Goal: Task Accomplishment & Management: Manage account settings

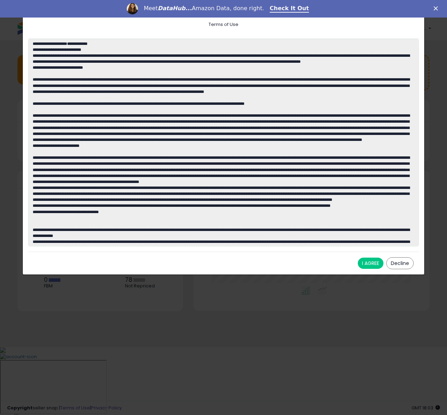
click at [362, 262] on button "I AGREE" at bounding box center [371, 263] width 26 height 11
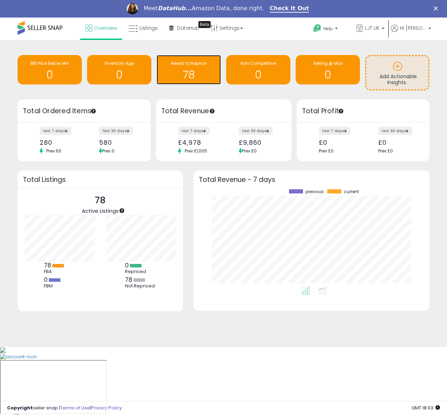
click at [200, 70] on h1 "78" at bounding box center [188, 75] width 57 height 12
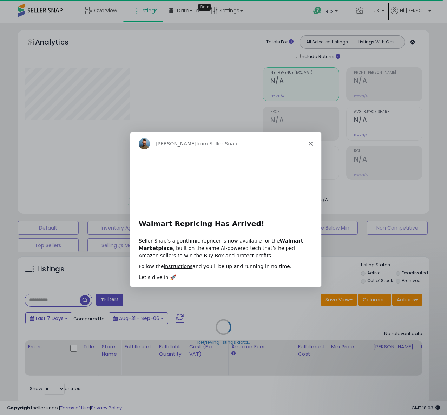
click at [310, 143] on polygon "Close" at bounding box center [310, 143] width 4 height 4
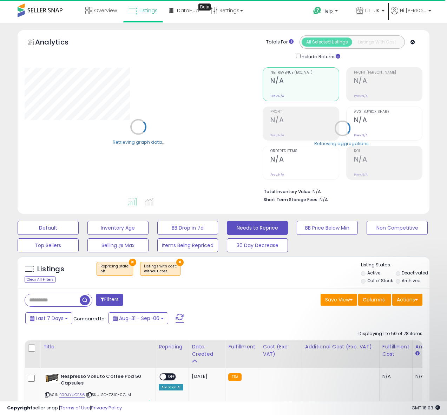
select select "**"
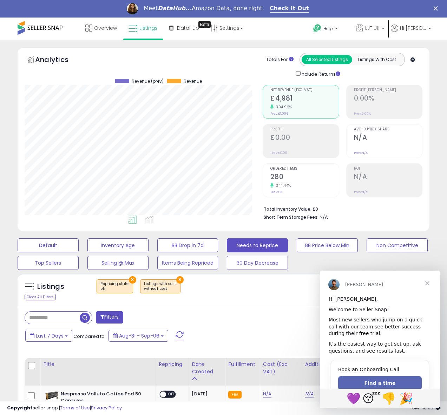
scroll to position [144, 238]
click at [426, 285] on span "Close" at bounding box center [426, 283] width 25 height 25
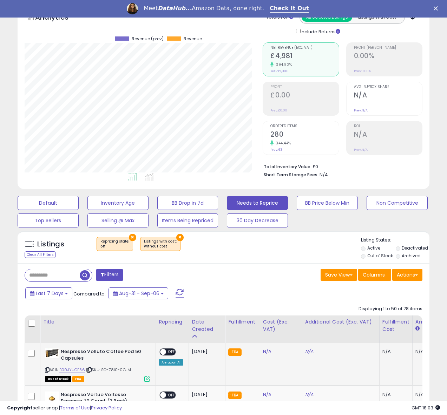
scroll to position [0, 0]
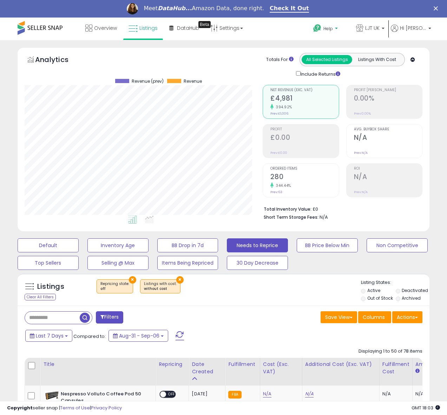
click at [333, 30] on span "Help" at bounding box center [327, 29] width 9 height 6
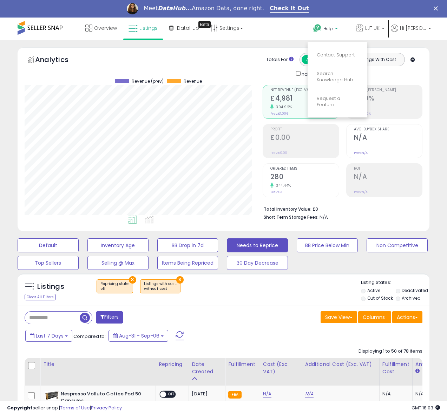
click at [310, 29] on div "Help Contact Support Search Knowledge Hub Request a Feature LJT UK" at bounding box center [362, 33] width 147 height 30
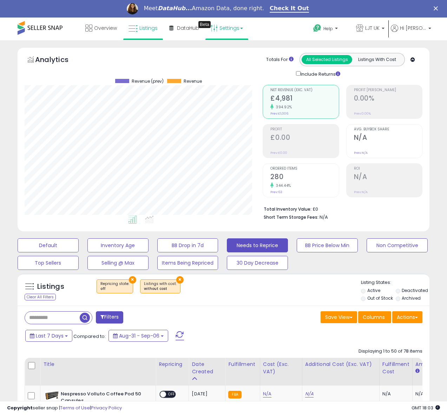
click at [235, 29] on link "Settings" at bounding box center [226, 28] width 43 height 21
click at [234, 30] on link "Settings" at bounding box center [226, 28] width 43 height 21
click at [110, 33] on link "Overview" at bounding box center [101, 28] width 42 height 21
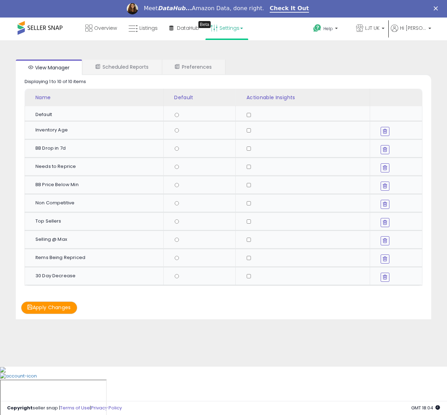
click at [251, 273] on td at bounding box center [302, 276] width 134 height 18
click at [41, 308] on button "Apply Changes" at bounding box center [49, 308] width 56 height 12
click at [127, 66] on link "Scheduled Reports" at bounding box center [122, 67] width 78 height 15
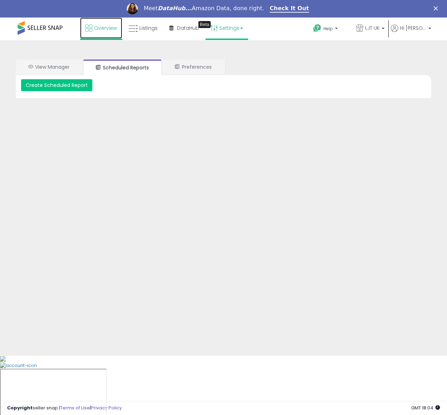
click at [87, 31] on icon at bounding box center [88, 28] width 7 height 7
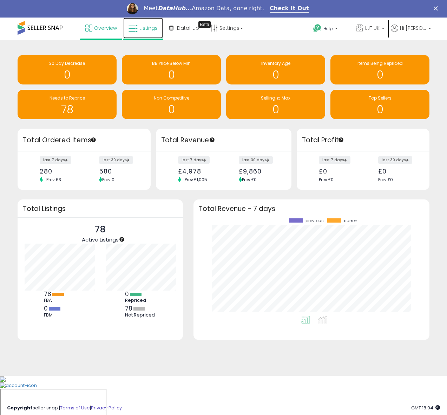
click at [153, 29] on span "Listings" at bounding box center [148, 28] width 18 height 7
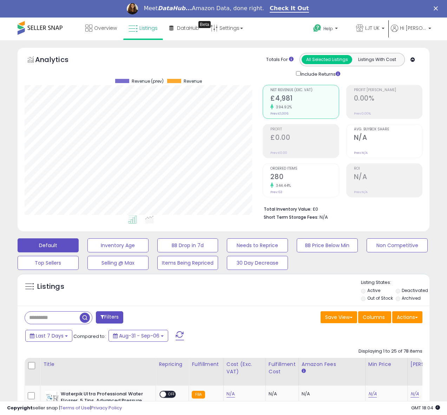
click at [437, 9] on icon "Close" at bounding box center [435, 8] width 4 height 4
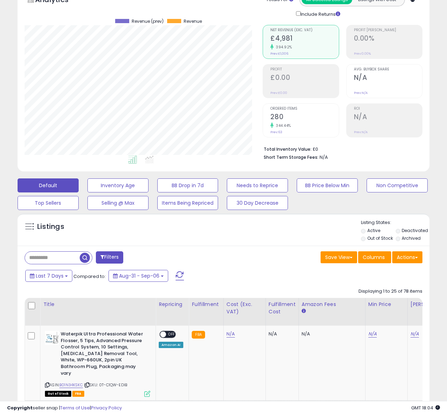
scroll to position [144, 0]
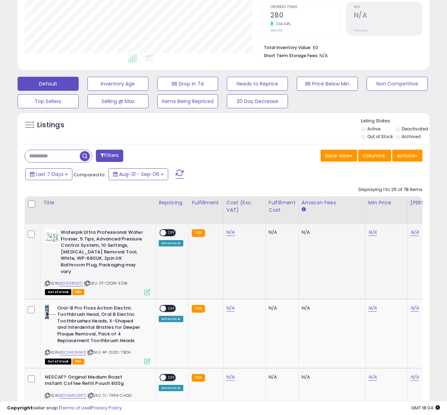
click at [174, 245] on div "Amazon AI" at bounding box center [171, 243] width 25 height 6
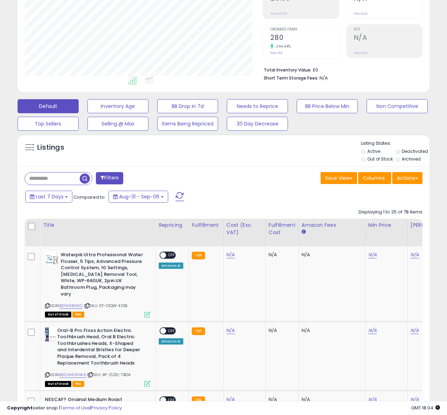
scroll to position [0, 0]
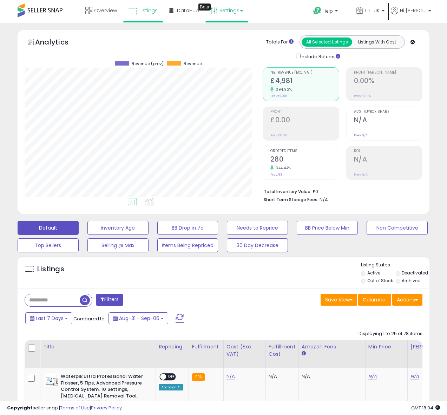
click at [231, 15] on link "Settings" at bounding box center [226, 10] width 43 height 21
click at [231, 53] on link "User settings" at bounding box center [229, 54] width 30 height 7
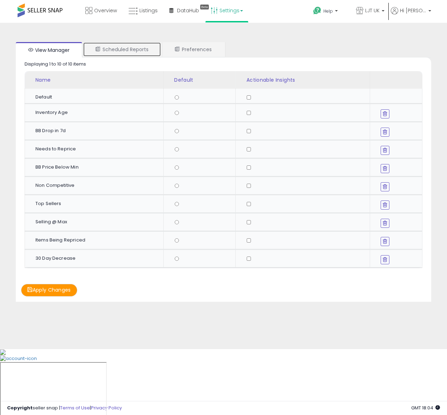
click at [129, 53] on link "Scheduled Reports" at bounding box center [122, 49] width 78 height 15
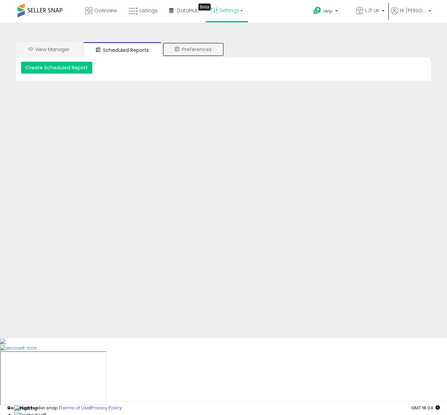
drag, startPoint x: 208, startPoint y: 50, endPoint x: 205, endPoint y: 50, distance: 3.9
click at [208, 50] on link "Preferences" at bounding box center [193, 49] width 62 height 15
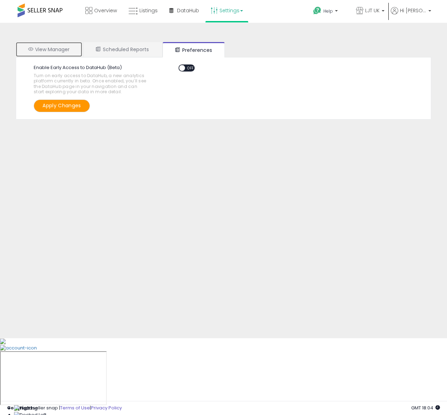
click at [62, 53] on link "View Manager" at bounding box center [49, 49] width 66 height 15
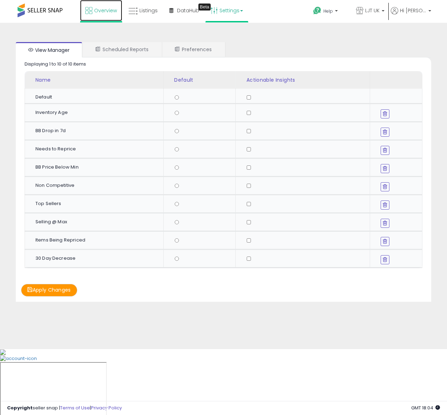
click at [87, 13] on icon at bounding box center [88, 10] width 7 height 7
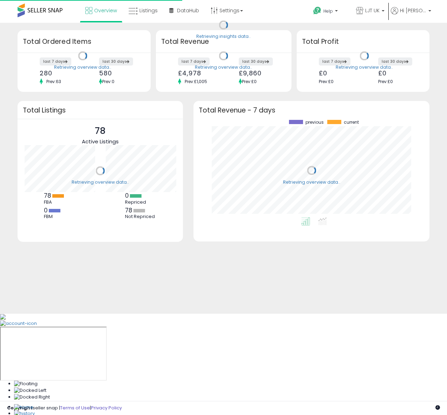
scroll to position [98, 221]
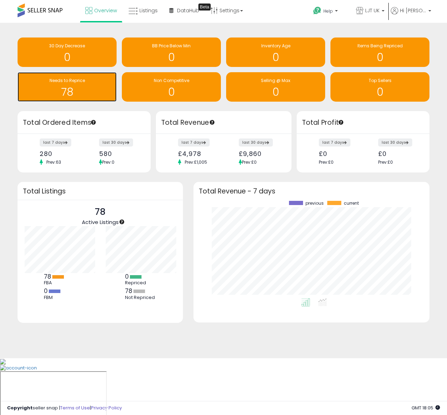
click at [62, 86] on h1 "78" at bounding box center [67, 92] width 92 height 12
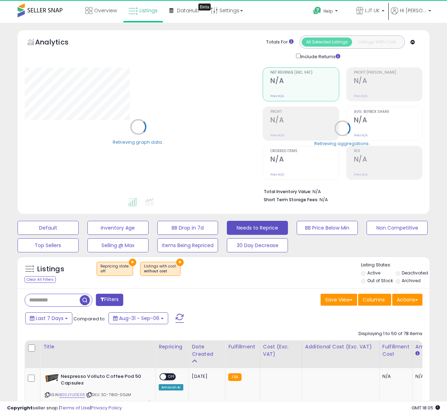
select select "**"
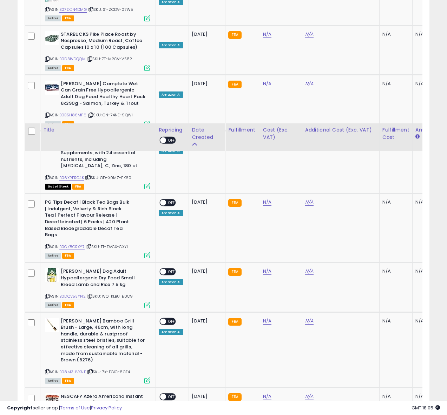
scroll to position [2024, 0]
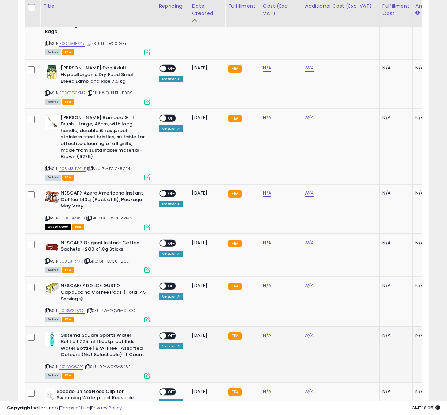
click at [172, 346] on div "Amazon AI" at bounding box center [171, 347] width 25 height 6
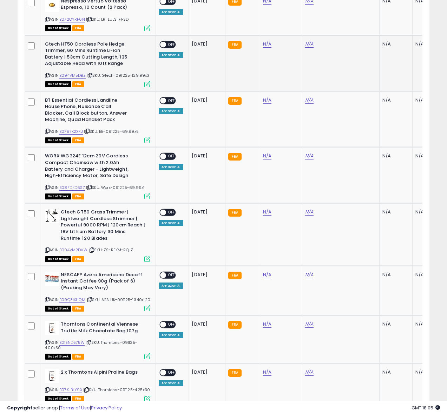
scroll to position [152, 0]
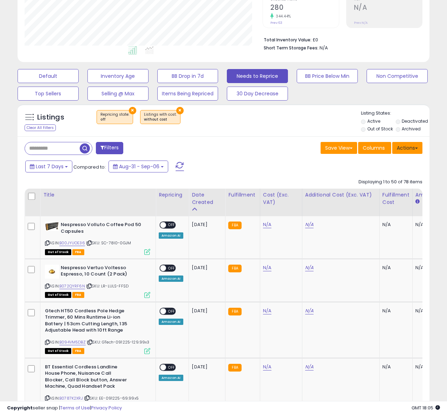
click at [405, 149] on button "Actions" at bounding box center [407, 148] width 30 height 12
click at [252, 152] on div "Save View Save As New View Update Current View Columns Actions Import Export Vi…" at bounding box center [326, 149] width 204 height 14
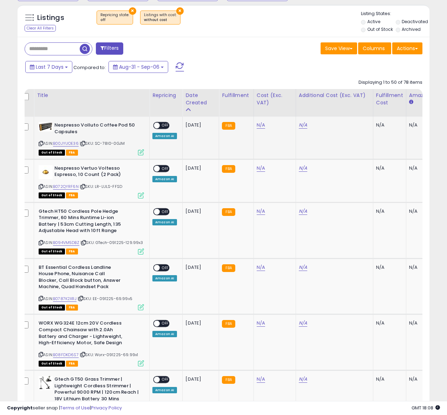
scroll to position [0, 0]
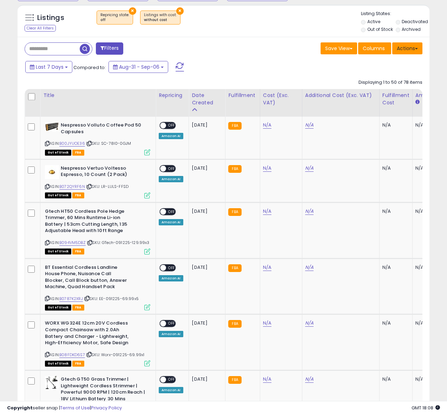
click at [393, 50] on button "Actions" at bounding box center [407, 48] width 30 height 12
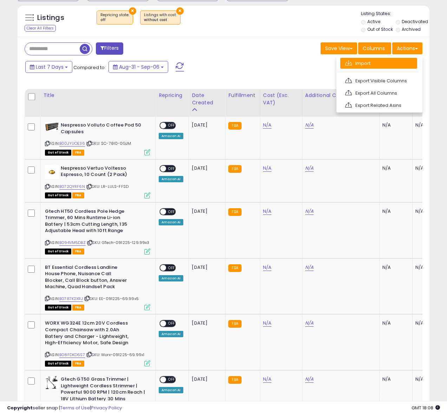
click at [367, 66] on link "Import" at bounding box center [378, 63] width 77 height 11
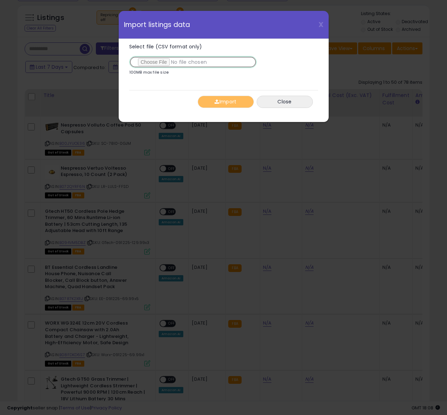
click at [162, 62] on input "Select file (CSV format only)" at bounding box center [192, 62] width 127 height 12
click at [277, 100] on button "Close" at bounding box center [284, 102] width 56 height 12
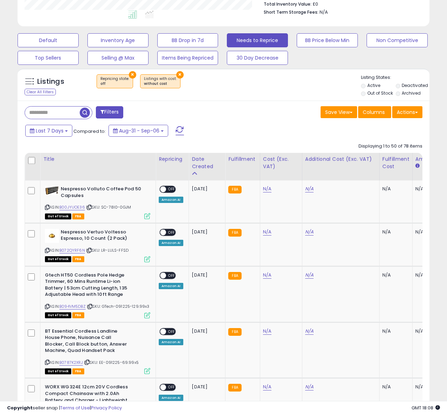
scroll to position [200, 0]
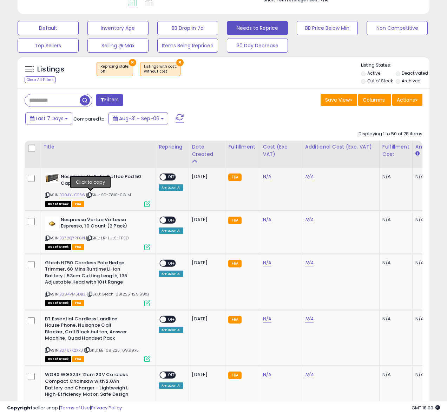
click at [91, 195] on icon at bounding box center [89, 195] width 5 height 4
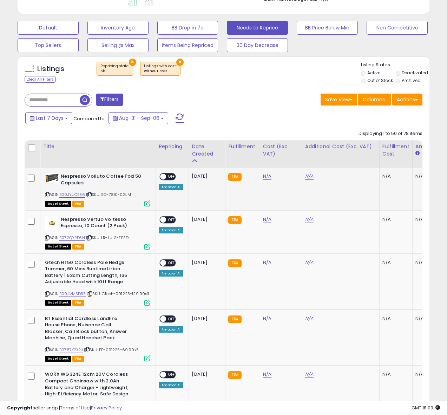
click at [46, 194] on icon at bounding box center [47, 195] width 5 height 4
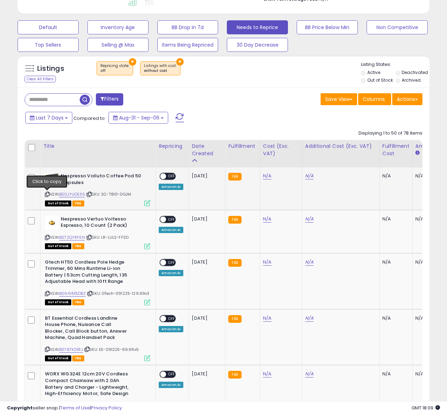
click at [47, 194] on icon at bounding box center [47, 195] width 5 height 4
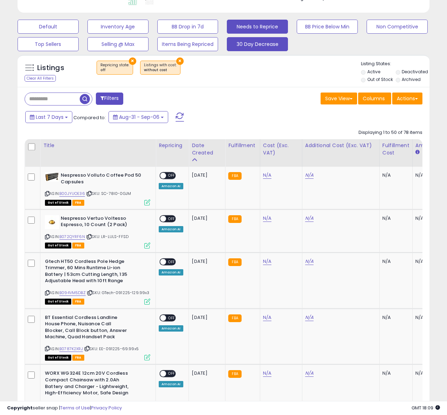
scroll to position [200, 0]
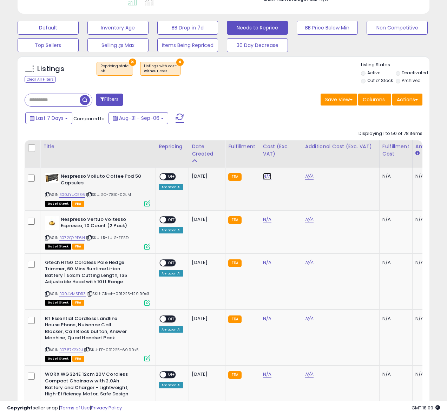
click at [266, 177] on link "N/A" at bounding box center [267, 176] width 8 height 7
type input "*****"
click at [289, 154] on button "submit" at bounding box center [288, 159] width 12 height 11
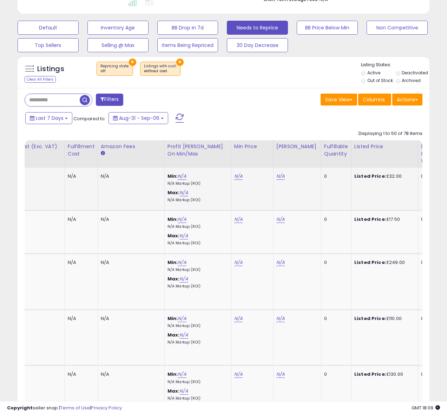
scroll to position [0, 314]
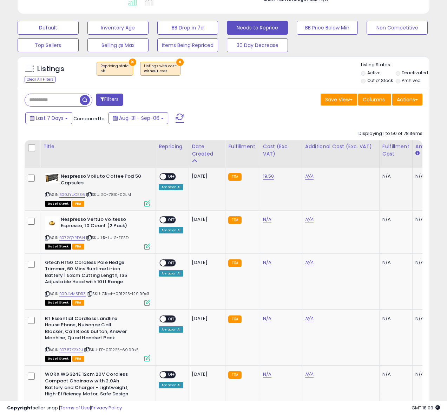
click at [167, 178] on span "OFF" at bounding box center [171, 177] width 11 height 6
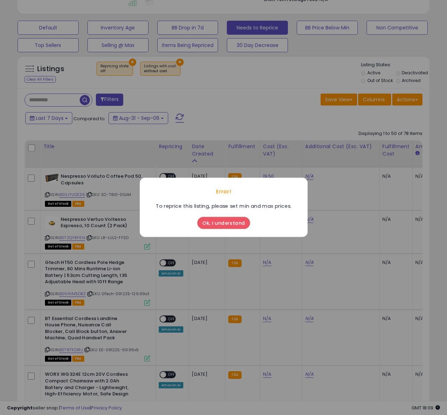
click at [231, 227] on button "Ok, I understand" at bounding box center [223, 224] width 53 height 12
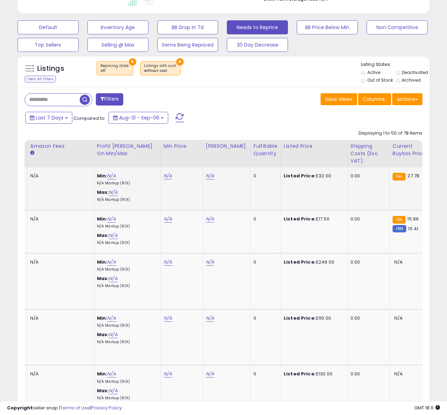
click at [160, 178] on td "N/A" at bounding box center [181, 189] width 42 height 42
click at [171, 178] on div "N/A" at bounding box center [181, 176] width 34 height 6
click at [167, 177] on link "N/A" at bounding box center [168, 176] width 8 height 7
type input "*****"
click at [190, 160] on icon "submit" at bounding box center [188, 158] width 4 height 4
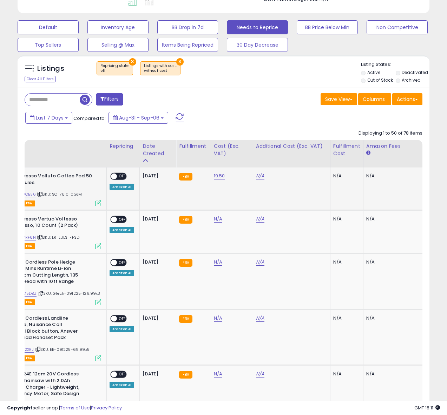
scroll to position [0, 0]
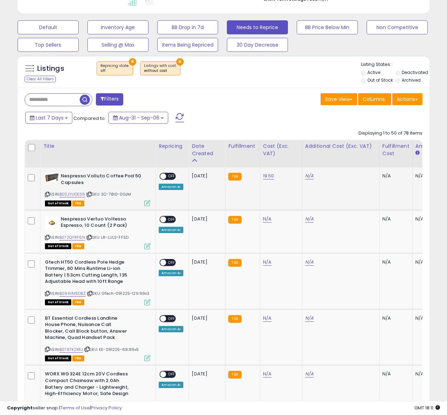
click at [162, 178] on span at bounding box center [163, 177] width 6 height 6
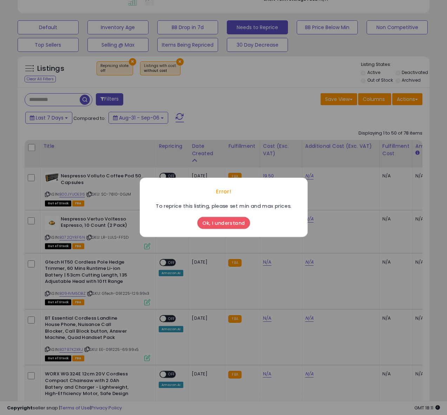
click at [229, 224] on button "Ok, I understand" at bounding box center [223, 224] width 53 height 12
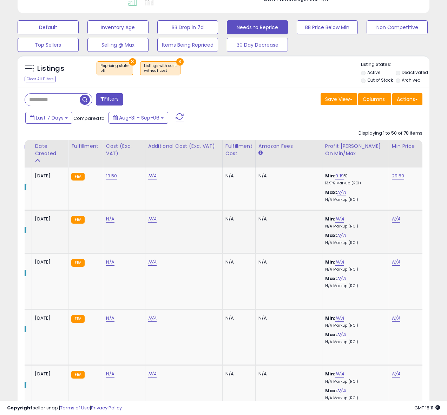
scroll to position [0, 321]
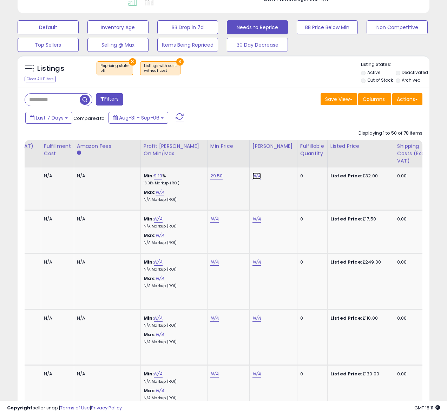
click at [255, 175] on link "N/A" at bounding box center [256, 176] width 8 height 7
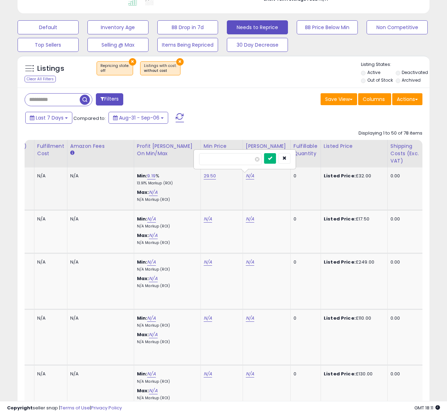
type input "**"
click at [272, 160] on icon "submit" at bounding box center [270, 158] width 4 height 4
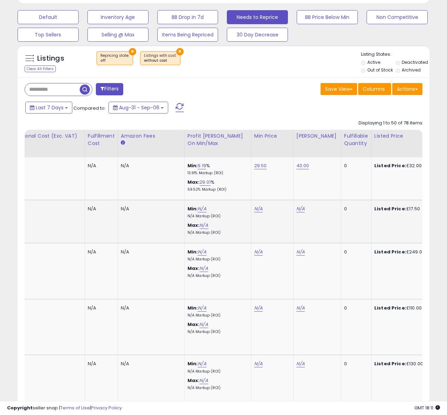
scroll to position [0, 147]
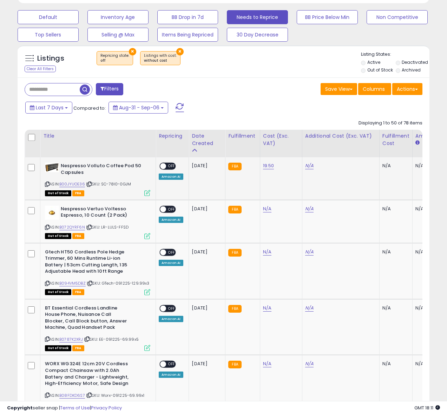
click at [161, 168] on span at bounding box center [163, 167] width 6 height 6
click at [167, 166] on span "OFF" at bounding box center [171, 167] width 11 height 6
click at [46, 226] on icon at bounding box center [47, 228] width 5 height 4
click at [45, 227] on icon at bounding box center [47, 228] width 5 height 4
click at [47, 227] on icon at bounding box center [47, 228] width 5 height 4
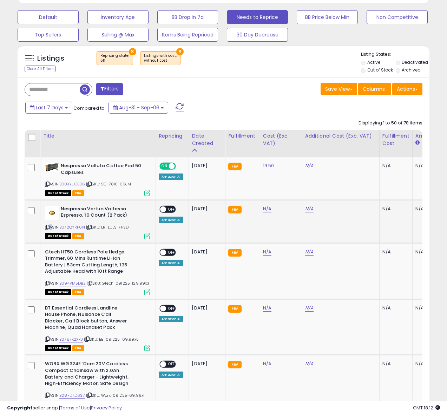
click at [47, 227] on icon at bounding box center [47, 228] width 5 height 4
click at [48, 227] on icon at bounding box center [47, 228] width 5 height 4
click at [264, 211] on link "N/A" at bounding box center [267, 209] width 8 height 7
type input "****"
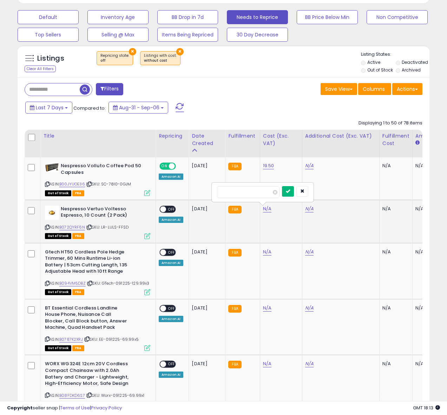
click at [290, 193] on icon "submit" at bounding box center [288, 191] width 4 height 4
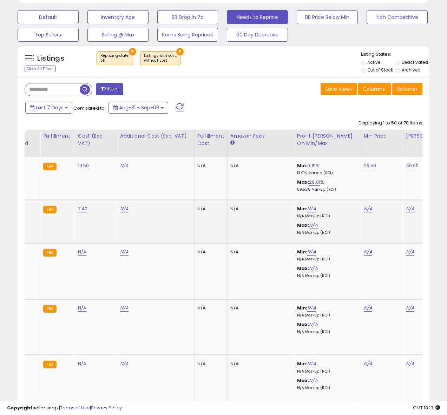
scroll to position [0, 235]
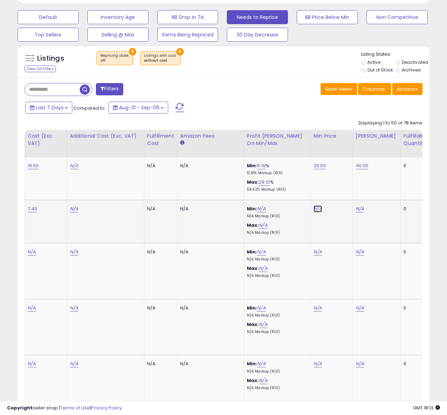
click at [317, 209] on link "N/A" at bounding box center [317, 209] width 8 height 7
type input "*****"
click at [340, 192] on icon "submit" at bounding box center [337, 191] width 4 height 4
click at [358, 209] on link "N/A" at bounding box center [359, 209] width 8 height 7
type input "**"
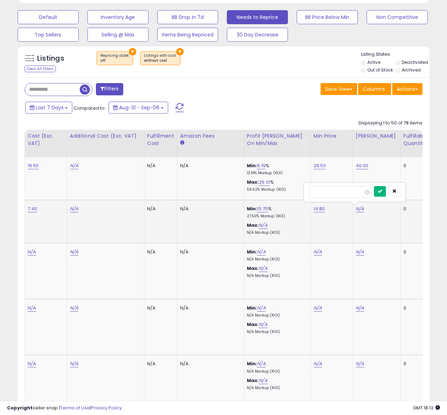
click at [381, 195] on button "submit" at bounding box center [380, 191] width 12 height 11
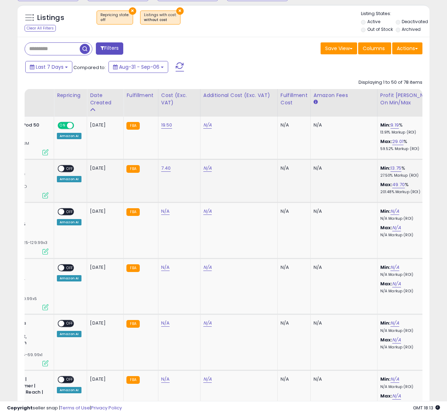
scroll to position [0, 0]
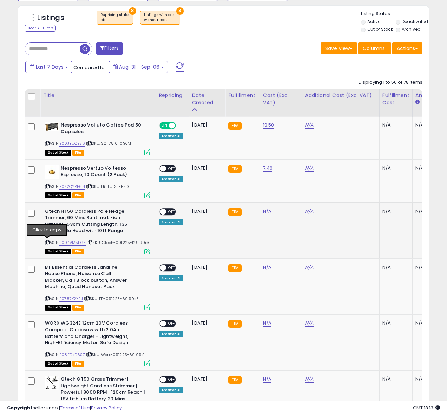
click at [48, 243] on icon at bounding box center [47, 243] width 5 height 4
drag, startPoint x: 48, startPoint y: 243, endPoint x: 62, endPoint y: 227, distance: 21.9
click at [48, 243] on icon at bounding box center [47, 243] width 5 height 4
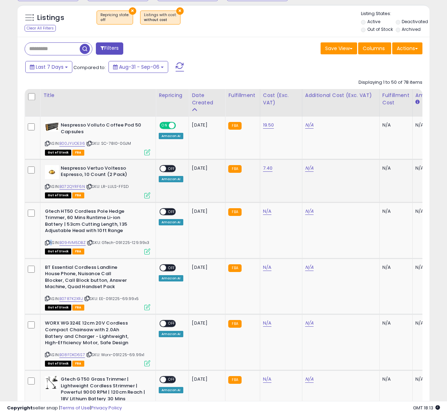
click at [162, 170] on span at bounding box center [163, 169] width 6 height 6
click at [165, 170] on span at bounding box center [163, 169] width 6 height 6
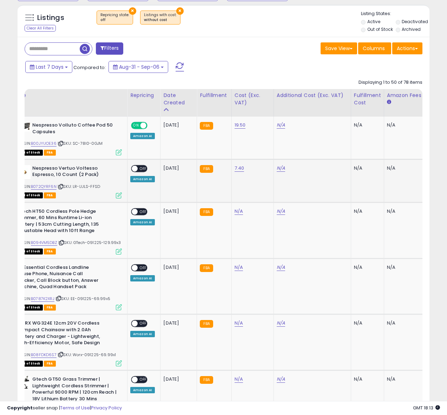
scroll to position [0, 85]
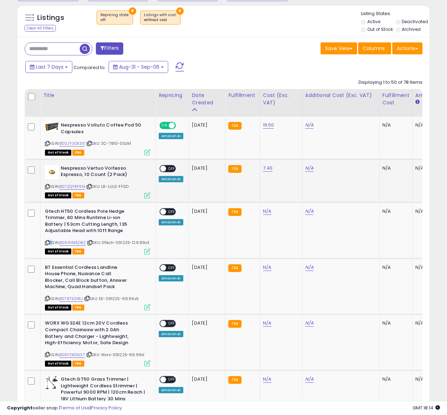
click at [166, 170] on span "OFF" at bounding box center [171, 169] width 11 height 6
click at [269, 212] on div "N/A" at bounding box center [280, 211] width 34 height 6
click at [267, 212] on link "N/A" at bounding box center [267, 211] width 8 height 7
type input "******"
click at [290, 194] on icon "submit" at bounding box center [288, 194] width 4 height 4
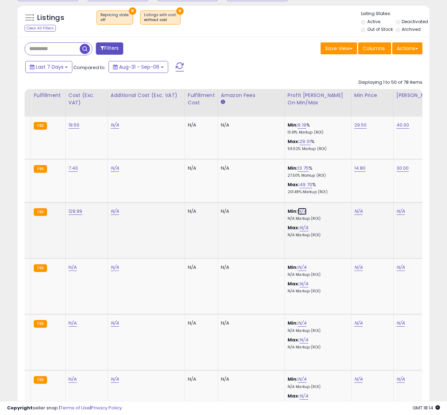
click at [303, 213] on link "N/A" at bounding box center [302, 211] width 8 height 7
click at [332, 188] on div "***" at bounding box center [297, 195] width 101 height 19
click at [325, 192] on icon "submit" at bounding box center [323, 194] width 4 height 4
type input "**"
click at [339, 187] on icon "button" at bounding box center [337, 187] width 4 height 4
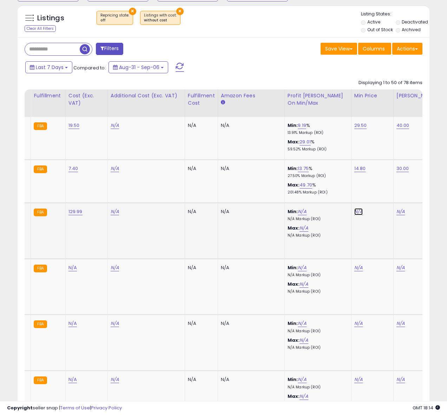
click at [355, 211] on link "N/A" at bounding box center [358, 211] width 8 height 7
type input "***"
click at [380, 193] on icon "submit" at bounding box center [378, 194] width 4 height 4
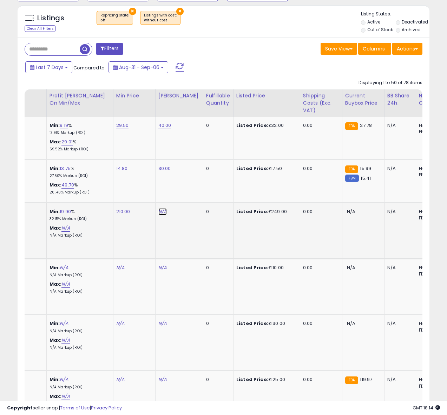
click at [158, 214] on link "N/A" at bounding box center [162, 211] width 8 height 7
type input "***"
click at [185, 193] on icon "submit" at bounding box center [182, 194] width 4 height 4
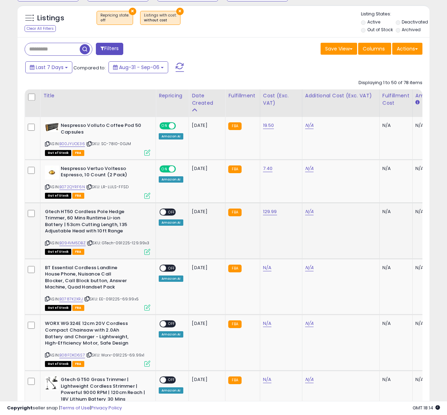
click at [162, 214] on span at bounding box center [163, 212] width 6 height 6
click at [48, 300] on icon at bounding box center [47, 299] width 5 height 4
click at [47, 299] on icon at bounding box center [47, 299] width 5 height 4
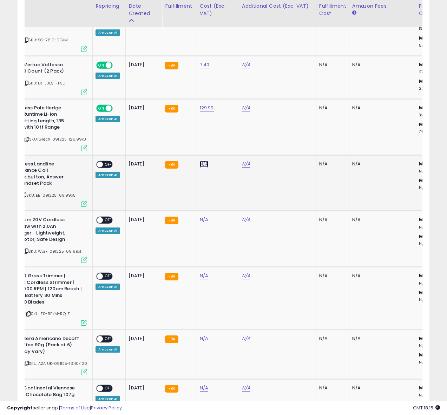
click at [201, 164] on link "N/A" at bounding box center [204, 164] width 8 height 7
type input "*****"
click at [227, 144] on icon "submit" at bounding box center [224, 146] width 4 height 4
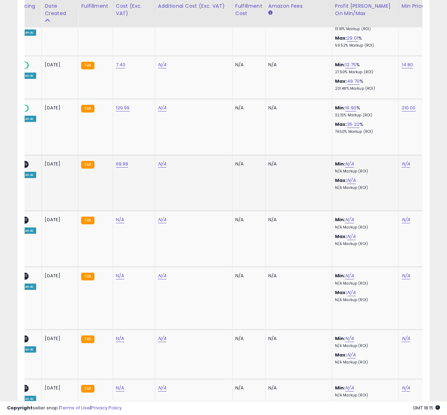
scroll to position [0, 172]
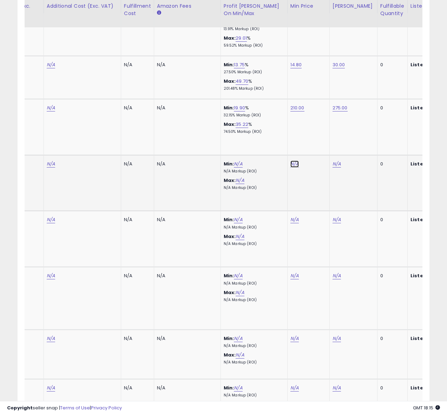
click at [292, 163] on link "N/A" at bounding box center [294, 164] width 8 height 7
type input "***"
drag, startPoint x: 316, startPoint y: 147, endPoint x: 327, endPoint y: 156, distance: 14.0
click at [316, 147] on button "submit" at bounding box center [314, 146] width 12 height 11
click at [334, 165] on link "N/A" at bounding box center [336, 164] width 8 height 7
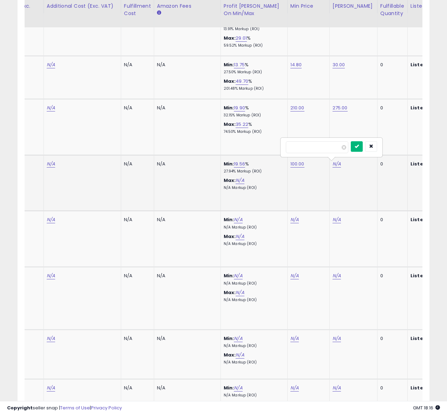
type input "***"
drag, startPoint x: 358, startPoint y: 147, endPoint x: 341, endPoint y: 148, distance: 16.5
click at [358, 147] on button "submit" at bounding box center [357, 146] width 12 height 11
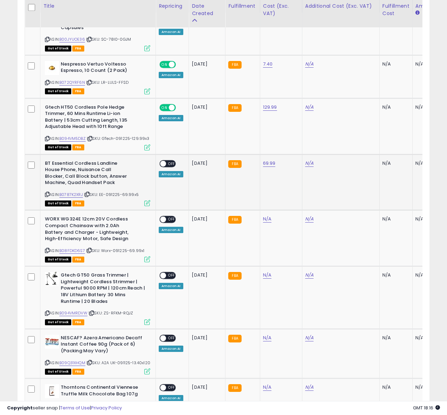
click at [164, 164] on span at bounding box center [163, 164] width 6 height 6
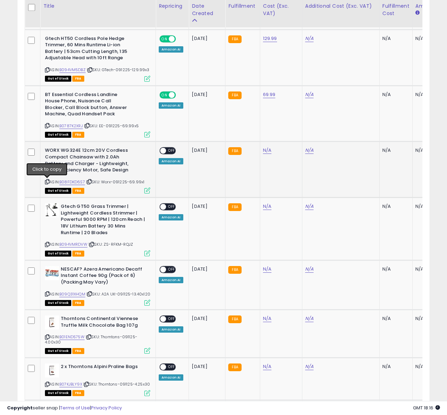
click at [47, 182] on icon at bounding box center [47, 182] width 5 height 4
click at [265, 152] on link "N/A" at bounding box center [267, 150] width 8 height 7
type input "*****"
click at [291, 135] on button "submit" at bounding box center [288, 133] width 12 height 11
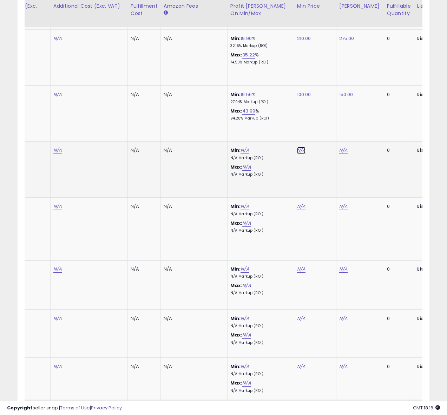
click at [299, 152] on link "N/A" at bounding box center [301, 150] width 8 height 7
type input "***"
click at [324, 138] on button "submit" at bounding box center [321, 133] width 12 height 11
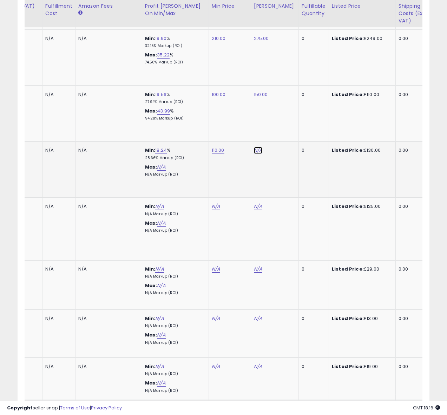
click at [254, 152] on link "N/A" at bounding box center [258, 150] width 8 height 7
type input "***"
click at [278, 135] on button "submit" at bounding box center [278, 133] width 12 height 11
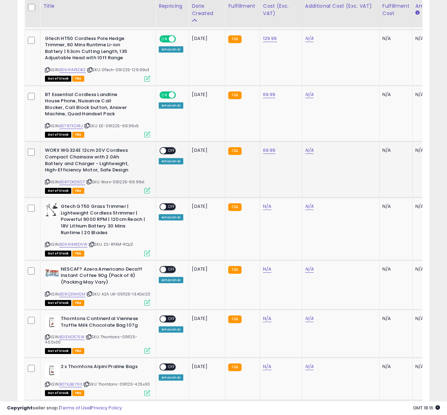
click at [161, 154] on div "ON OFF" at bounding box center [160, 151] width 16 height 6
click at [166, 151] on span "OFF" at bounding box center [171, 151] width 11 height 6
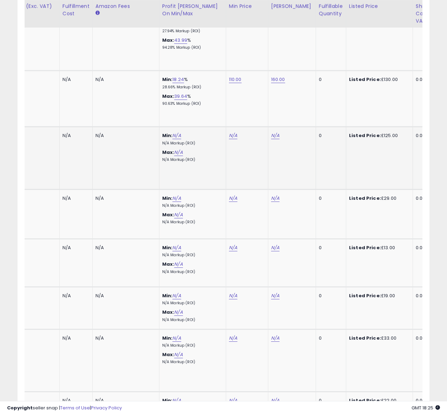
scroll to position [0, 89]
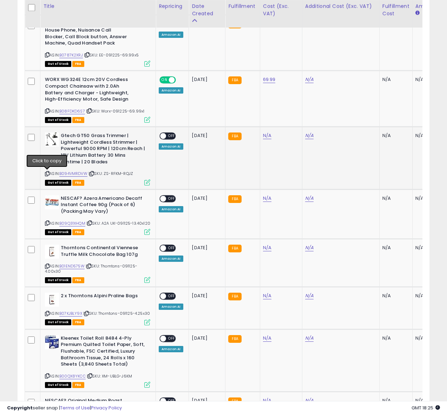
click at [47, 172] on icon at bounding box center [47, 174] width 5 height 4
click at [48, 175] on icon at bounding box center [47, 174] width 5 height 4
click at [263, 137] on link "N/A" at bounding box center [267, 135] width 8 height 7
type input "*****"
click at [290, 119] on icon "submit" at bounding box center [288, 118] width 4 height 4
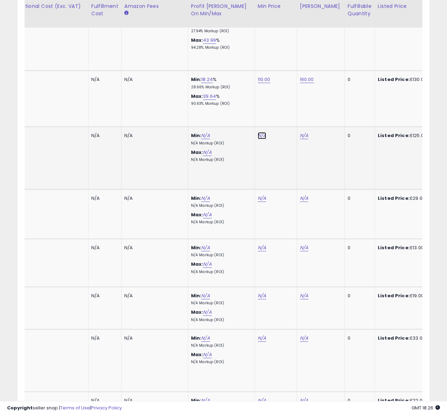
click at [261, 138] on link "N/A" at bounding box center [262, 135] width 8 height 7
type input "***"
drag, startPoint x: 285, startPoint y: 116, endPoint x: 287, endPoint y: 119, distance: 4.1
click at [284, 116] on icon "submit" at bounding box center [282, 118] width 4 height 4
click at [302, 138] on link "N/A" at bounding box center [304, 135] width 8 height 7
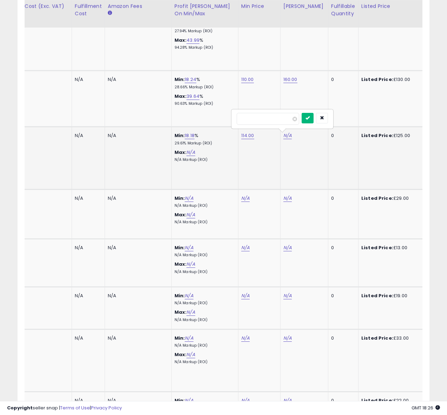
type input "***"
drag, startPoint x: 311, startPoint y: 118, endPoint x: 313, endPoint y: 121, distance: 3.6
click at [309, 118] on icon "submit" at bounding box center [307, 118] width 4 height 4
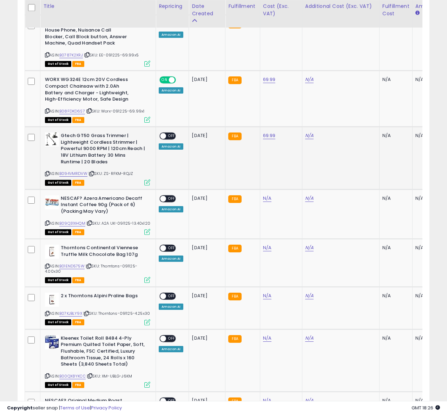
click at [166, 136] on span "OFF" at bounding box center [171, 136] width 11 height 6
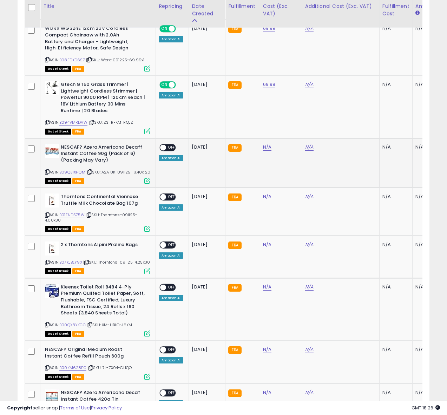
click at [48, 172] on icon at bounding box center [47, 172] width 5 height 4
click at [263, 149] on link "N/A" at bounding box center [267, 147] width 8 height 7
type input "*****"
click at [290, 131] on icon "submit" at bounding box center [288, 129] width 4 height 4
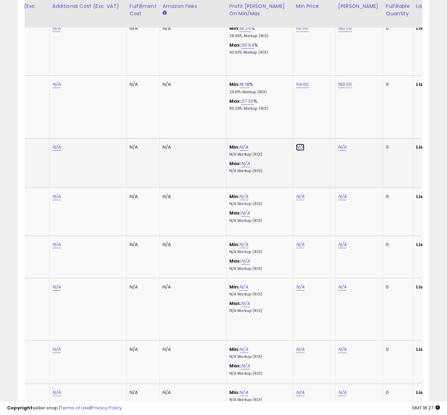
click at [300, 149] on link "N/A" at bounding box center [300, 147] width 8 height 7
type input "**"
click at [322, 132] on icon "submit" at bounding box center [320, 129] width 4 height 4
click at [340, 145] on link "N/A" at bounding box center [342, 147] width 8 height 7
click at [338, 148] on link "N/A" at bounding box center [342, 147] width 8 height 7
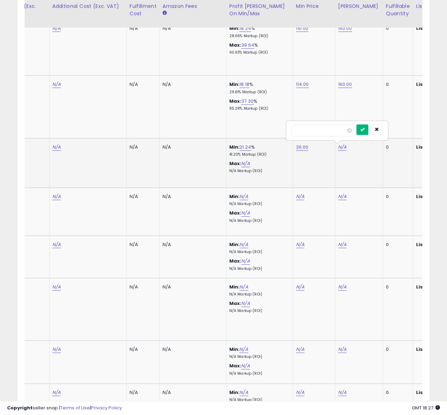
type input "**"
click at [364, 132] on icon "submit" at bounding box center [362, 129] width 4 height 4
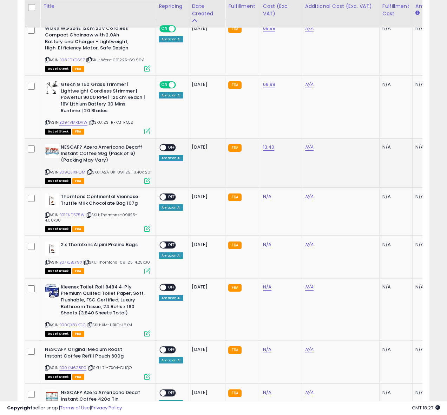
click at [157, 147] on td "ON OFF Amazon AI" at bounding box center [172, 162] width 33 height 49
click at [161, 148] on span at bounding box center [163, 148] width 6 height 6
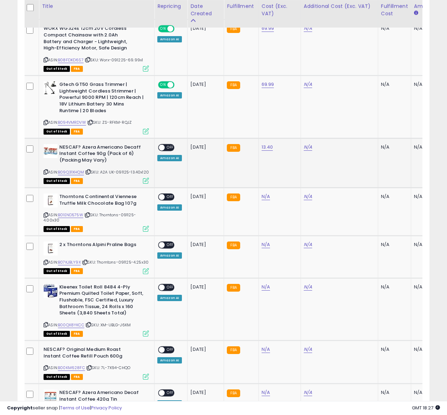
click at [167, 149] on span "OFF" at bounding box center [170, 148] width 11 height 6
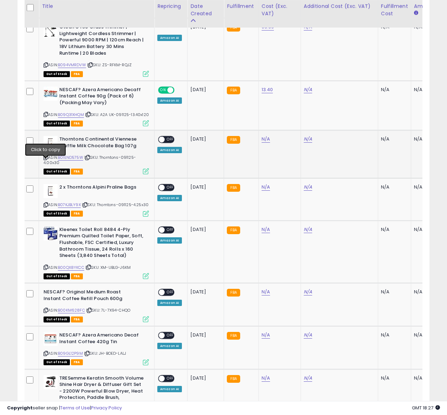
click at [45, 160] on icon at bounding box center [46, 158] width 5 height 4
click at [168, 143] on span "OFF" at bounding box center [170, 140] width 11 height 6
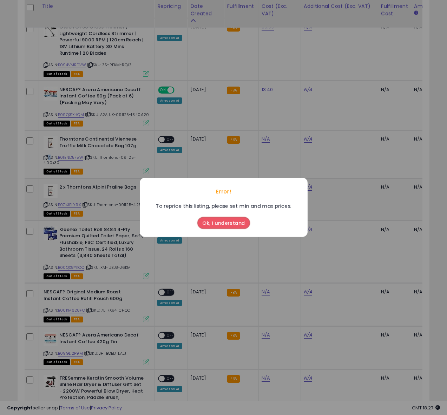
click at [220, 226] on button "Ok, I understand" at bounding box center [223, 224] width 53 height 12
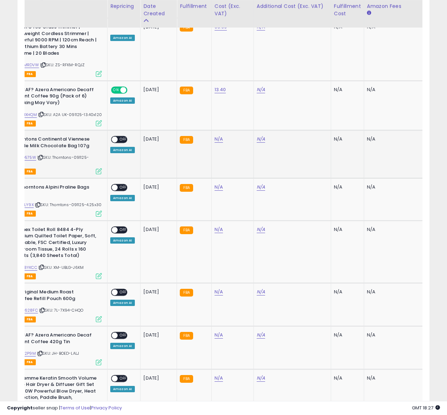
scroll to position [0, 66]
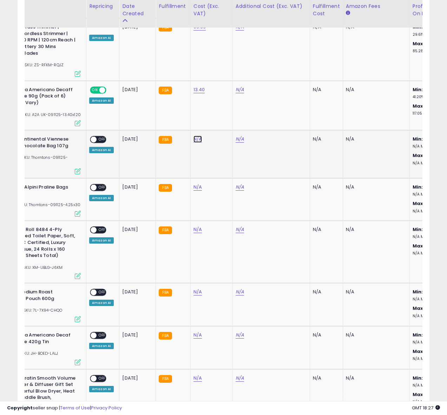
click at [195, 143] on link "N/A" at bounding box center [197, 139] width 8 height 7
type input "*"
drag, startPoint x: 224, startPoint y: 126, endPoint x: 257, endPoint y: 140, distance: 35.8
click at [220, 127] on icon "submit" at bounding box center [218, 127] width 4 height 4
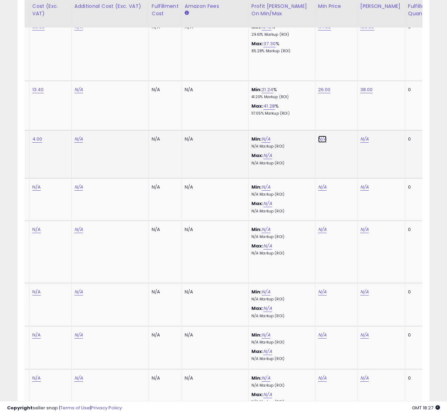
click at [318, 143] on link "N/A" at bounding box center [322, 139] width 8 height 7
type input "****"
drag, startPoint x: 348, startPoint y: 127, endPoint x: 351, endPoint y: 133, distance: 6.3
click at [344, 127] on icon "submit" at bounding box center [342, 127] width 4 height 4
click at [362, 143] on link "N/A" at bounding box center [364, 139] width 8 height 7
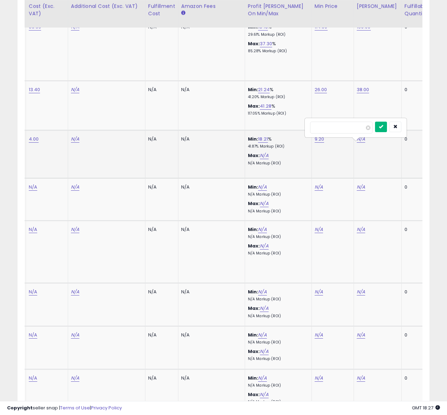
type input "**"
click at [383, 128] on icon "submit" at bounding box center [381, 127] width 4 height 4
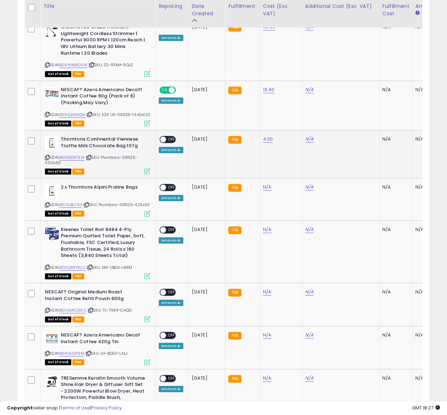
click at [166, 143] on span at bounding box center [163, 140] width 6 height 6
click at [169, 143] on span "OFF" at bounding box center [171, 140] width 11 height 6
click at [46, 207] on icon at bounding box center [47, 205] width 5 height 4
drag, startPoint x: 166, startPoint y: 193, endPoint x: 159, endPoint y: 194, distance: 7.2
click at [166, 191] on div "ON OFF" at bounding box center [160, 188] width 16 height 6
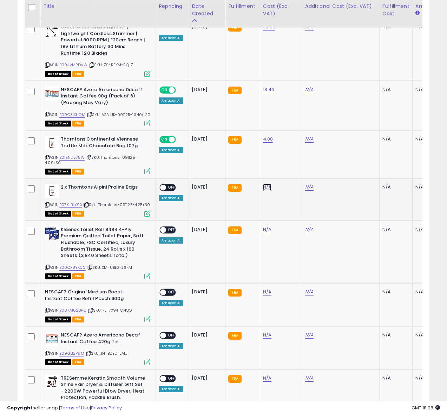
click at [267, 191] on link "N/A" at bounding box center [267, 187] width 8 height 7
type input "****"
click at [294, 171] on button "submit" at bounding box center [288, 175] width 12 height 11
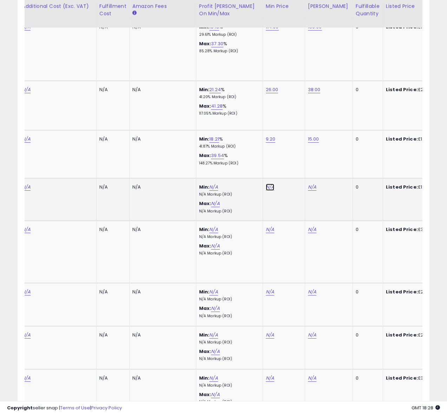
click at [269, 191] on link "N/A" at bounding box center [270, 187] width 8 height 7
type input "*****"
click at [295, 178] on button "submit" at bounding box center [290, 175] width 12 height 11
click at [309, 193] on td "N/A" at bounding box center [329, 200] width 48 height 42
click at [308, 191] on link "N/A" at bounding box center [312, 187] width 8 height 7
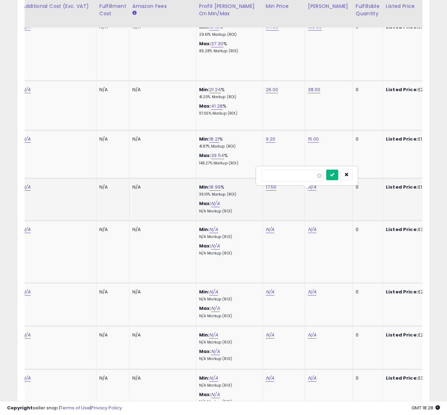
type input "**"
click at [333, 174] on button "submit" at bounding box center [332, 175] width 12 height 11
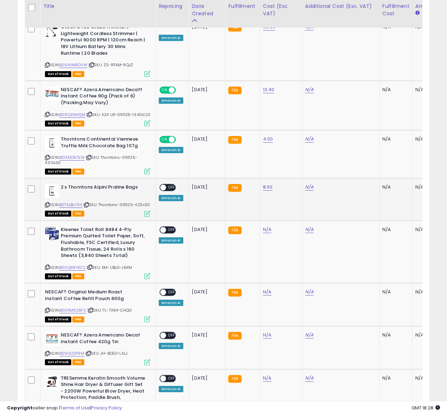
click at [161, 191] on span at bounding box center [163, 188] width 6 height 6
click at [165, 191] on span at bounding box center [163, 188] width 6 height 6
click at [46, 269] on icon at bounding box center [47, 268] width 5 height 4
click at [48, 269] on icon at bounding box center [47, 268] width 5 height 4
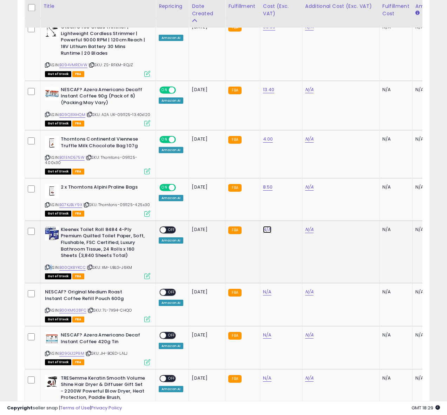
click at [265, 233] on link "N/A" at bounding box center [267, 229] width 8 height 7
type input "****"
click at [290, 221] on button "submit" at bounding box center [288, 222] width 12 height 11
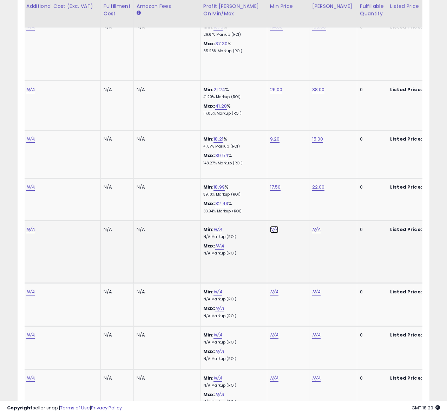
click at [271, 233] on link "N/A" at bounding box center [274, 229] width 8 height 7
type input "**"
click at [296, 222] on button "submit" at bounding box center [294, 222] width 12 height 11
click at [314, 233] on link "N/A" at bounding box center [316, 229] width 8 height 7
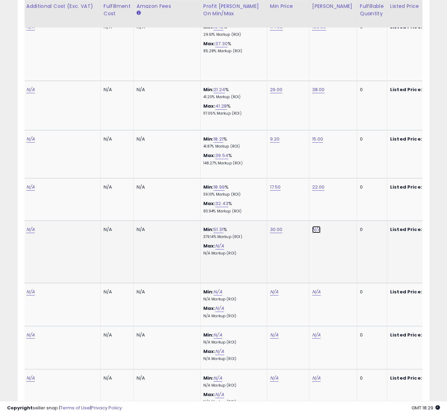
click at [314, 233] on link "N/A" at bounding box center [316, 229] width 8 height 7
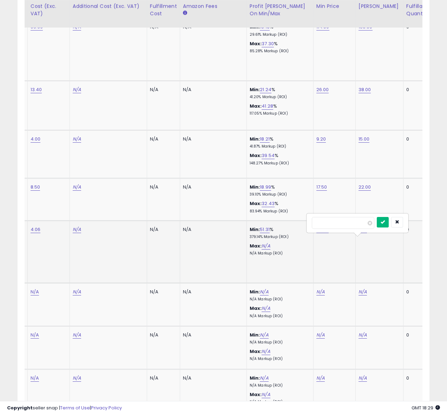
type input "**"
click at [388, 223] on button "submit" at bounding box center [382, 222] width 12 height 11
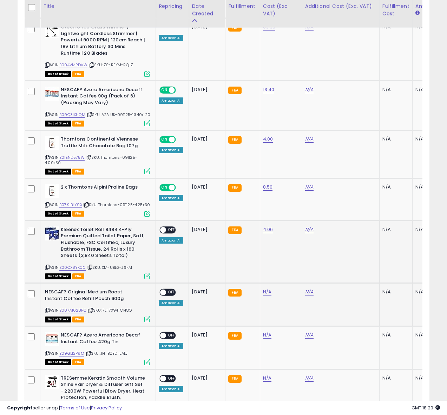
click at [47, 313] on icon at bounding box center [47, 311] width 5 height 4
click at [164, 244] on div "ON OFF Amazon AI" at bounding box center [171, 235] width 25 height 17
click at [165, 233] on span at bounding box center [163, 230] width 6 height 6
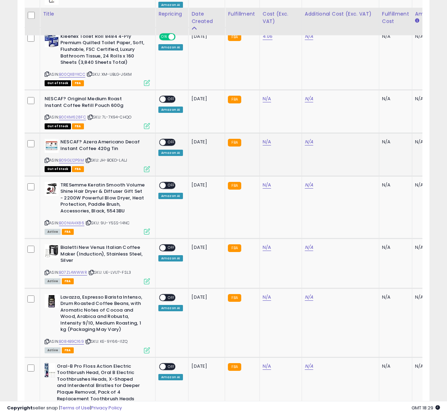
scroll to position [797, 0]
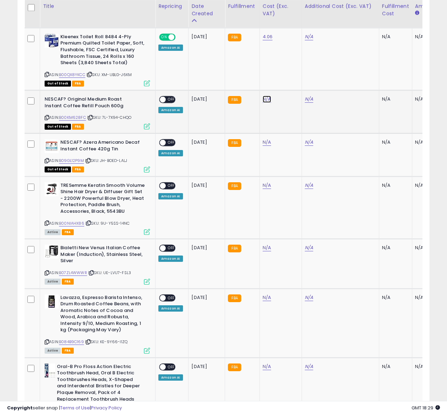
click at [265, 103] on link "N/A" at bounding box center [266, 99] width 8 height 7
type input "****"
click at [289, 90] on icon "submit" at bounding box center [287, 91] width 4 height 4
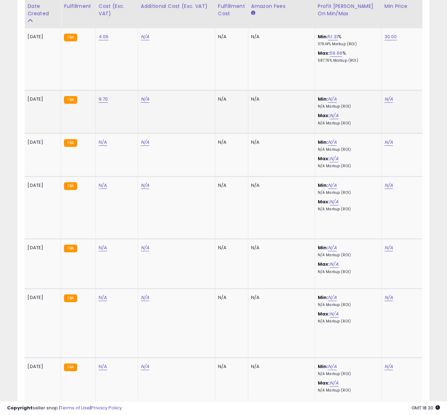
scroll to position [0, 191]
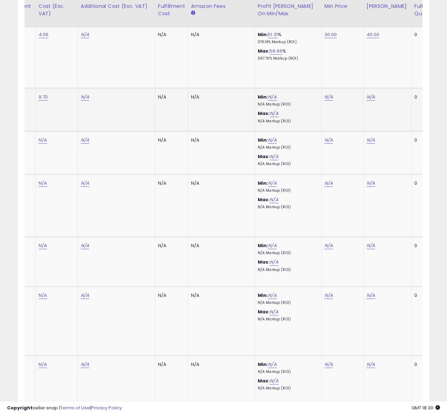
click at [324, 112] on td "N/A" at bounding box center [342, 109] width 42 height 43
click at [324, 101] on link "N/A" at bounding box center [328, 97] width 8 height 7
type input "**"
click at [349, 90] on button "submit" at bounding box center [348, 90] width 12 height 11
click at [366, 101] on link "N/A" at bounding box center [370, 97] width 8 height 7
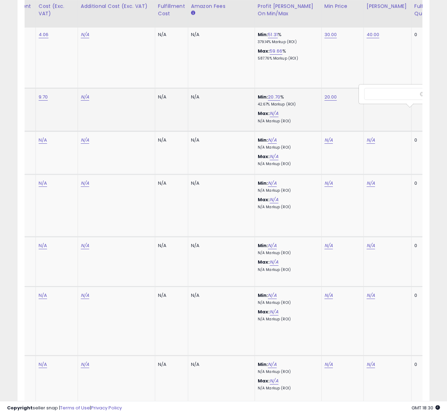
scroll to position [0, 234]
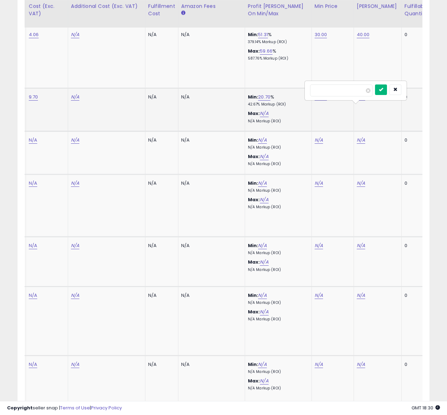
type input "**"
click at [382, 89] on button "submit" at bounding box center [381, 90] width 12 height 11
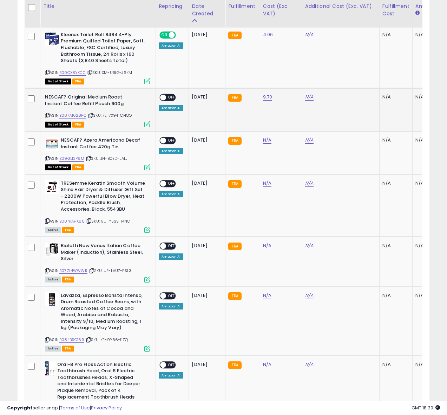
click at [168, 101] on span "OFF" at bounding box center [171, 98] width 11 height 6
click at [46, 161] on icon at bounding box center [47, 159] width 5 height 4
click at [266, 144] on link "N/A" at bounding box center [267, 140] width 8 height 7
type input "*****"
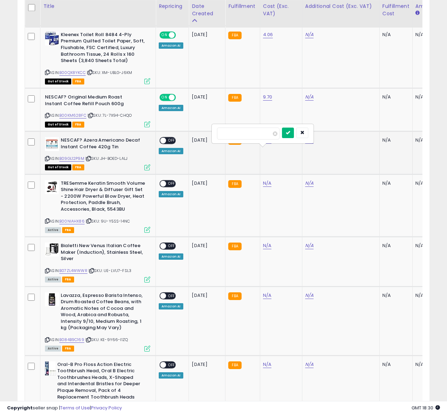
click at [294, 135] on button "submit" at bounding box center [288, 133] width 12 height 11
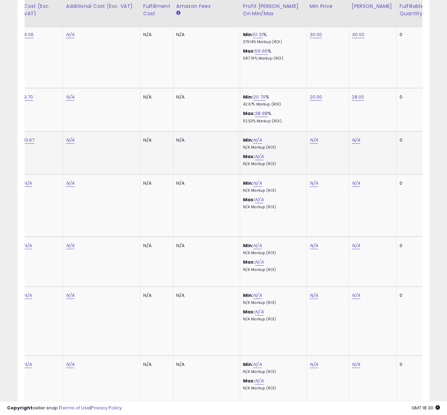
scroll to position [0, 246]
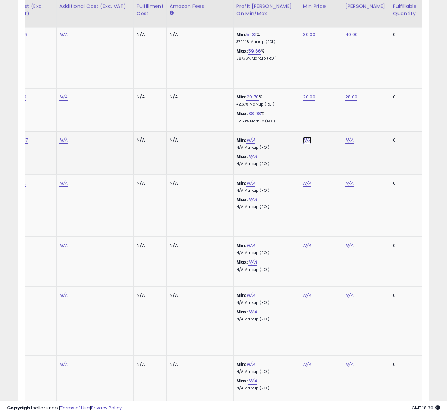
click at [305, 144] on link "N/A" at bounding box center [307, 140] width 8 height 7
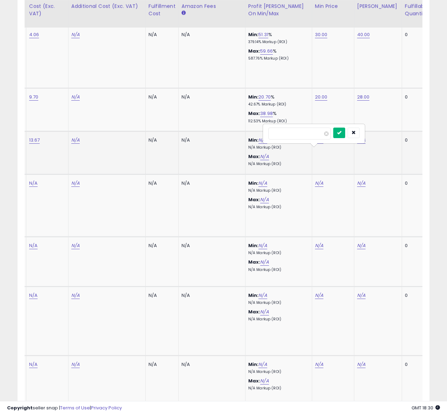
type input "**"
click at [345, 136] on button "submit" at bounding box center [339, 133] width 12 height 11
click at [356, 144] on link "N/A" at bounding box center [359, 140] width 8 height 7
type input "**"
drag, startPoint x: 387, startPoint y: 135, endPoint x: 352, endPoint y: 159, distance: 42.6
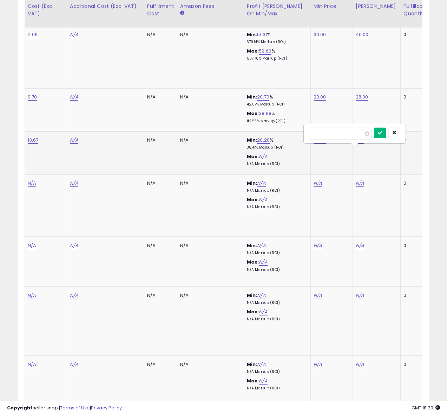
click at [382, 135] on icon "submit" at bounding box center [380, 133] width 4 height 4
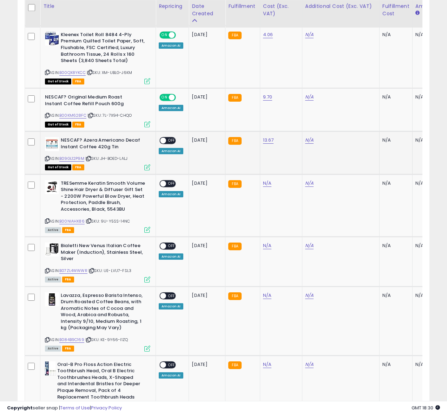
click at [163, 144] on span at bounding box center [163, 141] width 6 height 6
click at [47, 223] on icon at bounding box center [47, 221] width 5 height 4
click at [48, 223] on icon at bounding box center [47, 221] width 5 height 4
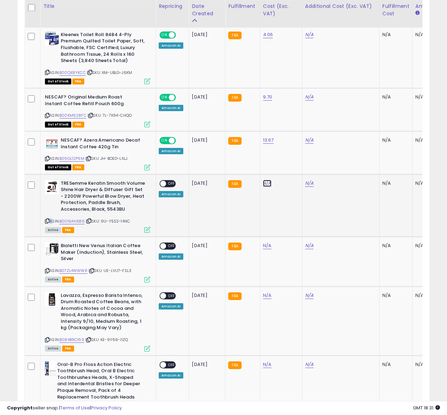
click at [264, 187] on link "N/A" at bounding box center [267, 183] width 8 height 7
type input "*****"
drag, startPoint x: 288, startPoint y: 175, endPoint x: 279, endPoint y: 178, distance: 9.0
click at [288, 175] on button "submit" at bounding box center [288, 176] width 12 height 11
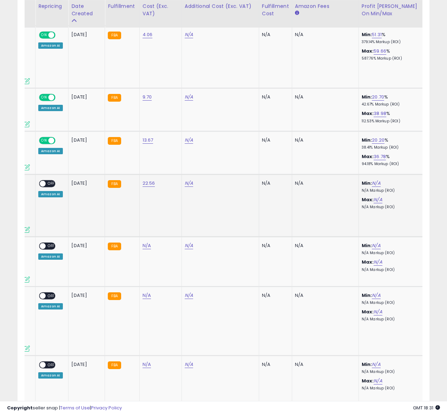
scroll to position [0, 156]
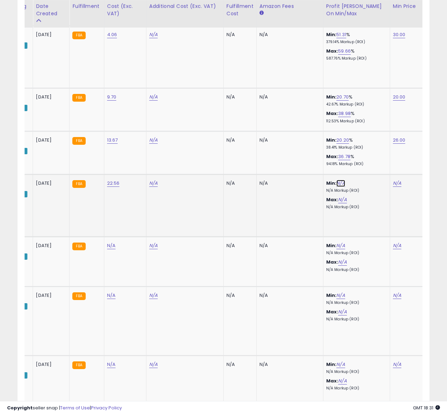
click at [340, 187] on link "N/A" at bounding box center [340, 183] width 8 height 7
click at [364, 210] on div "Max: N/A N/A Markup (ROI)" at bounding box center [355, 203] width 58 height 13
click at [390, 193] on td "N/A" at bounding box center [410, 205] width 42 height 62
click at [394, 187] on link "N/A" at bounding box center [397, 183] width 8 height 7
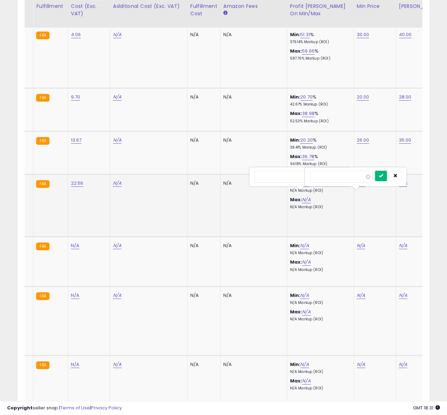
type input "*****"
click at [385, 181] on button "submit" at bounding box center [381, 176] width 12 height 11
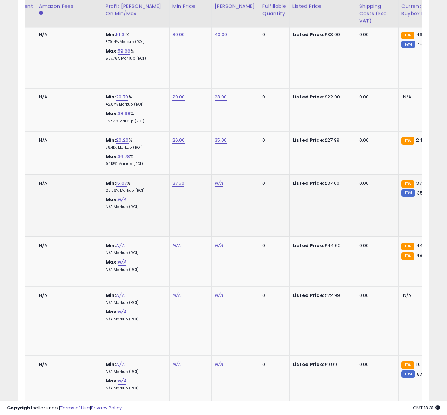
scroll to position [0, 380]
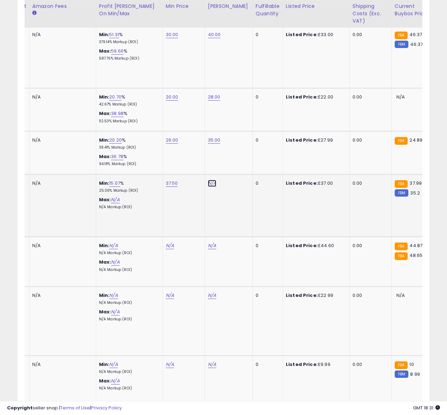
click at [211, 187] on link "N/A" at bounding box center [212, 183] width 8 height 7
type input "**"
click at [238, 176] on button "submit" at bounding box center [232, 176] width 12 height 11
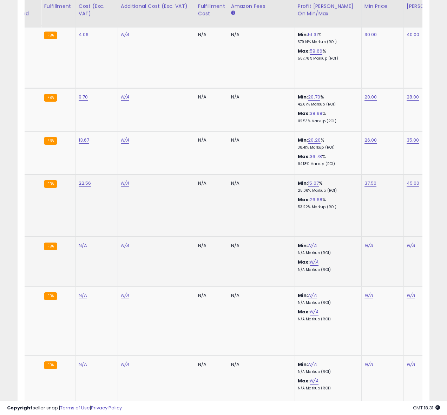
scroll to position [0, 0]
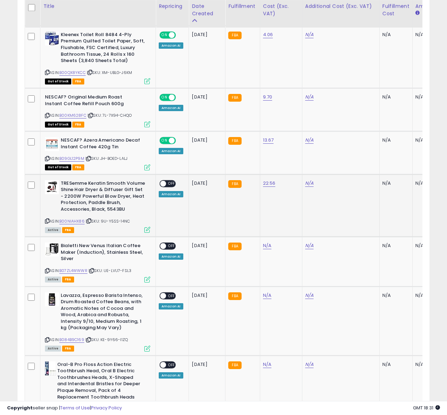
drag, startPoint x: 164, startPoint y: 191, endPoint x: 166, endPoint y: 202, distance: 11.4
click at [164, 187] on div "ON OFF" at bounding box center [160, 184] width 16 height 6
click at [168, 187] on span "OFF" at bounding box center [171, 184] width 11 height 6
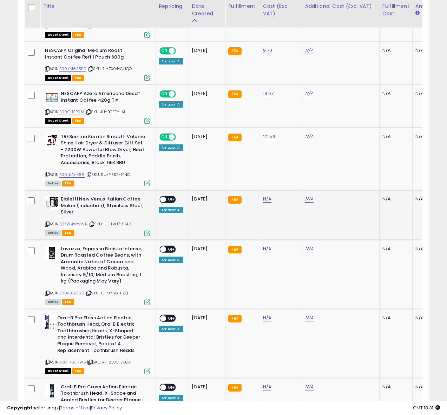
click at [47, 226] on icon at bounding box center [47, 224] width 5 height 4
click at [263, 203] on link "N/A" at bounding box center [267, 199] width 8 height 7
type input "**"
click at [290, 191] on icon "submit" at bounding box center [288, 191] width 4 height 4
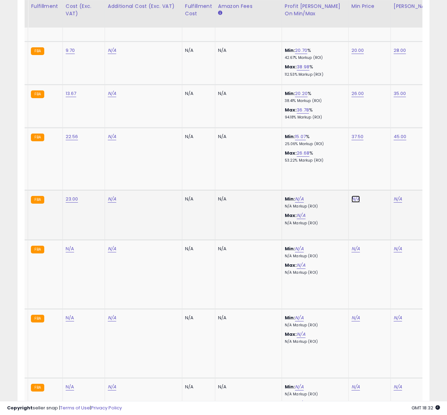
click at [354, 203] on link "N/A" at bounding box center [355, 199] width 8 height 7
type input "**"
click at [376, 192] on button "submit" at bounding box center [375, 192] width 12 height 11
click at [394, 211] on td "N/A" at bounding box center [414, 215] width 48 height 49
click at [394, 203] on link "N/A" at bounding box center [397, 199] width 8 height 7
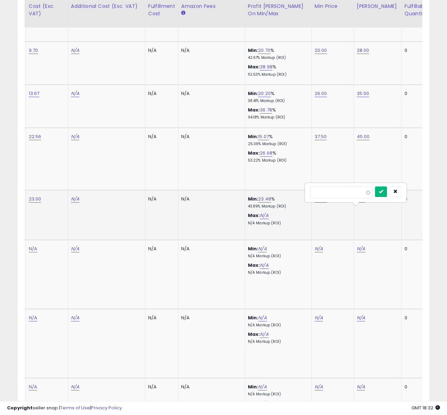
type input "**"
drag, startPoint x: 384, startPoint y: 191, endPoint x: 372, endPoint y: 193, distance: 12.5
click at [383, 191] on icon "submit" at bounding box center [381, 191] width 4 height 4
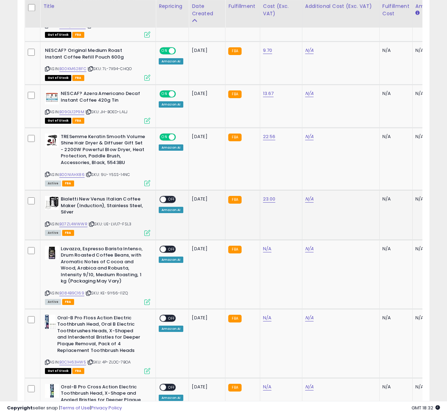
click at [162, 203] on span at bounding box center [163, 200] width 6 height 6
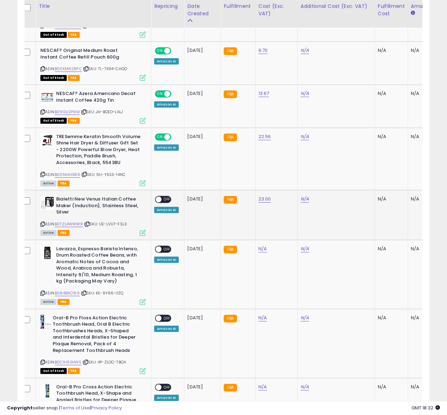
click at [160, 203] on span at bounding box center [158, 200] width 6 height 6
click at [162, 203] on span "OFF" at bounding box center [166, 200] width 11 height 6
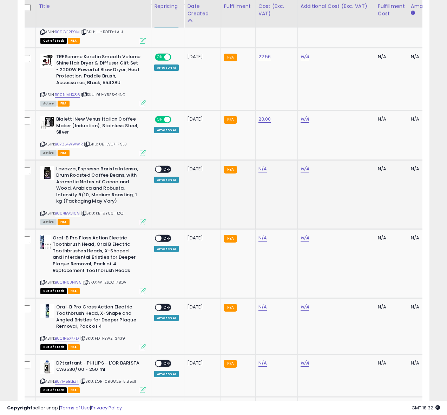
click at [42, 215] on icon at bounding box center [42, 214] width 5 height 4
drag, startPoint x: 42, startPoint y: 224, endPoint x: 68, endPoint y: 156, distance: 72.5
click at [42, 215] on icon at bounding box center [42, 214] width 5 height 4
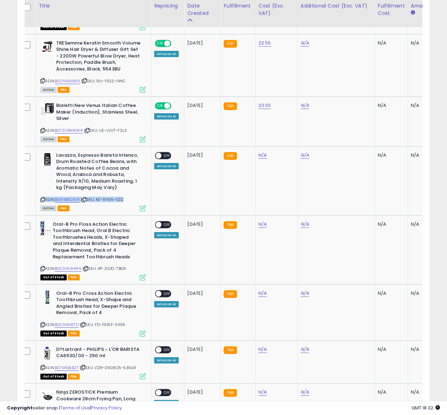
scroll to position [939, 0]
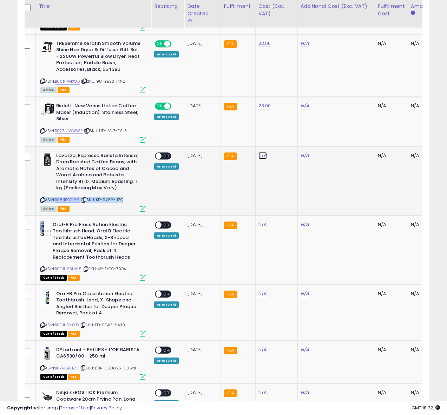
click at [259, 159] on link "N/A" at bounding box center [262, 155] width 8 height 7
type input "*"
click at [289, 150] on button "submit" at bounding box center [283, 148] width 12 height 11
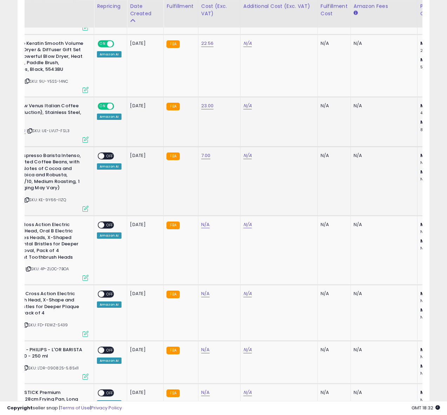
scroll to position [0, 161]
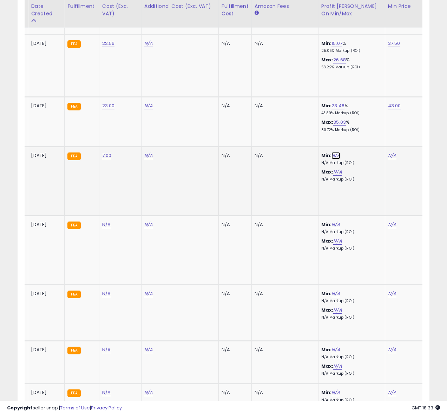
click at [331, 159] on link "N/A" at bounding box center [335, 155] width 8 height 7
type input "**"
drag, startPoint x: 349, startPoint y: 150, endPoint x: 395, endPoint y: 167, distance: 49.9
click at [346, 150] on span at bounding box center [343, 149] width 5 height 5
click at [388, 159] on link "N/A" at bounding box center [392, 155] width 8 height 7
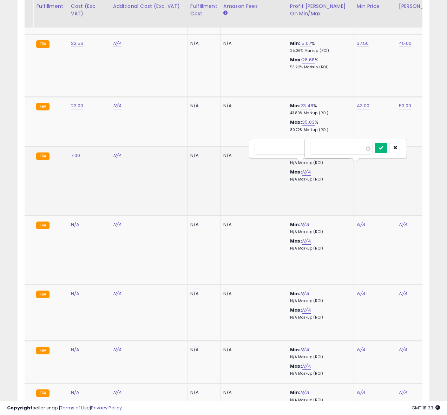
type input "**"
click at [384, 151] on button "submit" at bounding box center [381, 148] width 12 height 11
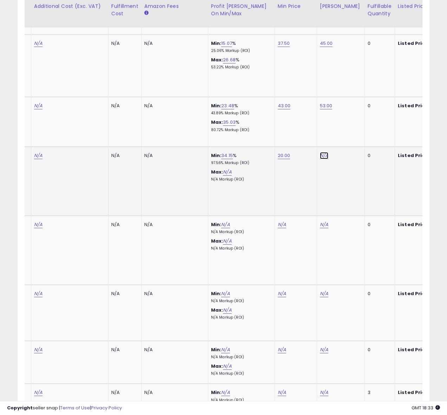
click at [323, 159] on link "N/A" at bounding box center [324, 155] width 8 height 7
type input "**"
click at [346, 147] on button "submit" at bounding box center [344, 148] width 12 height 11
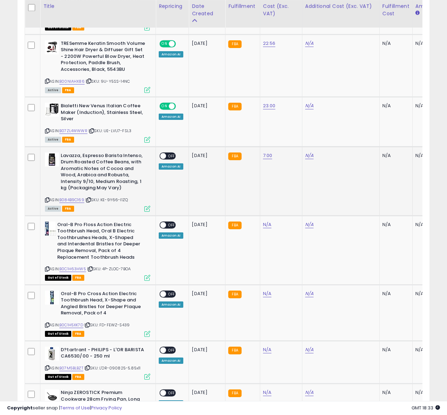
click at [166, 160] on td "ON OFF Amazon AI" at bounding box center [172, 181] width 33 height 69
click at [166, 159] on span "OFF" at bounding box center [171, 156] width 11 height 6
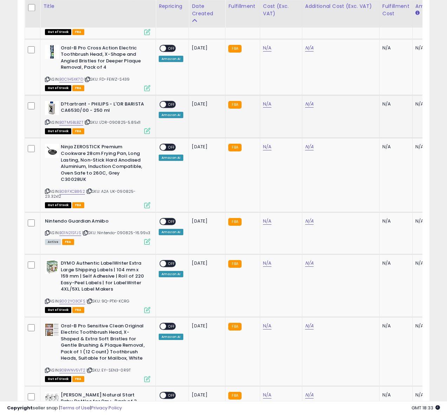
click at [48, 124] on icon at bounding box center [47, 122] width 5 height 4
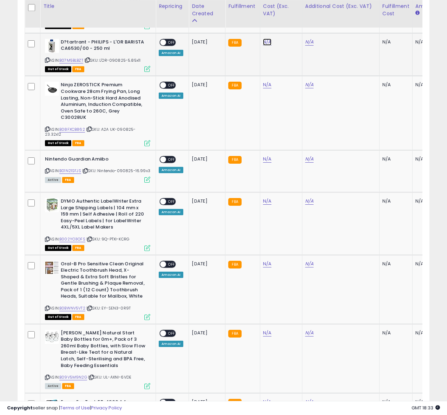
click at [263, 46] on link "N/A" at bounding box center [267, 42] width 8 height 7
type input "****"
click at [290, 35] on icon "submit" at bounding box center [288, 34] width 4 height 4
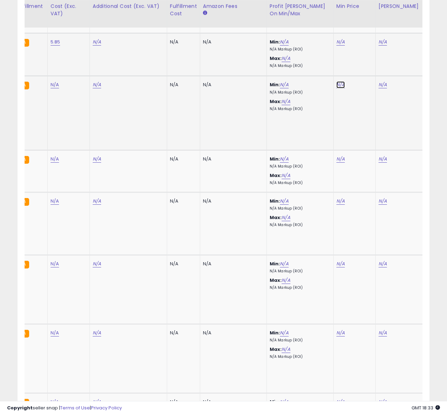
click at [339, 88] on link "N/A" at bounding box center [340, 84] width 8 height 7
type input "*****"
click at [360, 75] on button "submit" at bounding box center [360, 77] width 12 height 11
click at [377, 88] on link "N/A" at bounding box center [381, 84] width 8 height 7
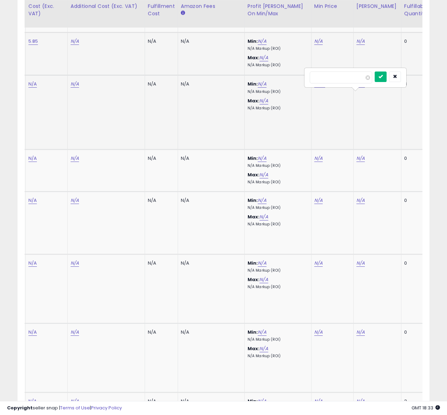
type input "*"
type input "**"
click at [383, 74] on button "submit" at bounding box center [380, 77] width 12 height 11
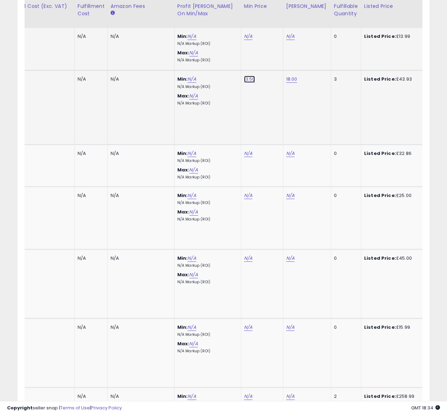
click at [251, 83] on link "13.50" at bounding box center [249, 79] width 11 height 7
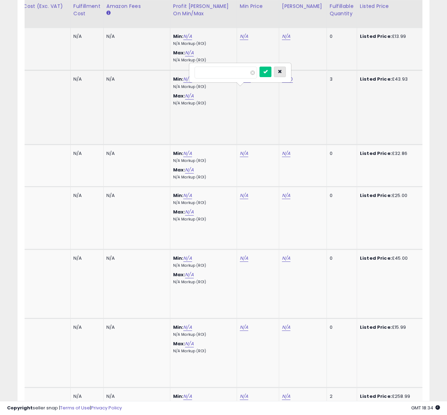
click at [282, 74] on icon "button" at bounding box center [280, 71] width 4 height 4
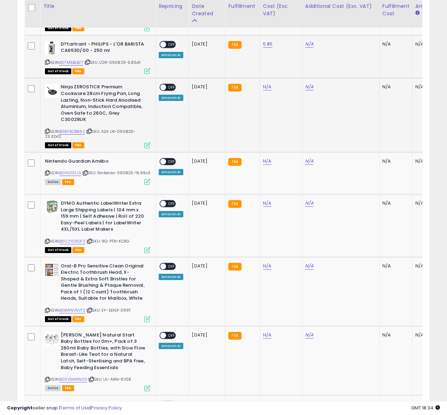
click at [47, 133] on icon at bounding box center [47, 131] width 5 height 4
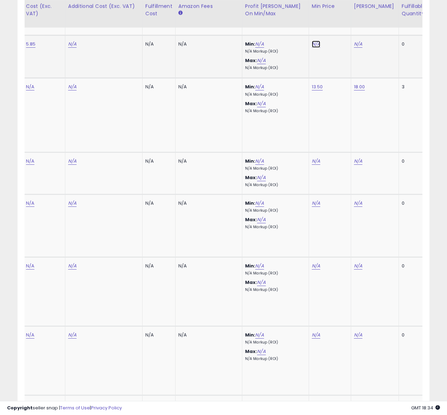
click at [316, 48] on link "N/A" at bounding box center [316, 44] width 8 height 7
type input "*****"
click at [338, 39] on icon "submit" at bounding box center [336, 36] width 4 height 4
click at [355, 48] on link "N/A" at bounding box center [358, 44] width 8 height 7
type input "**"
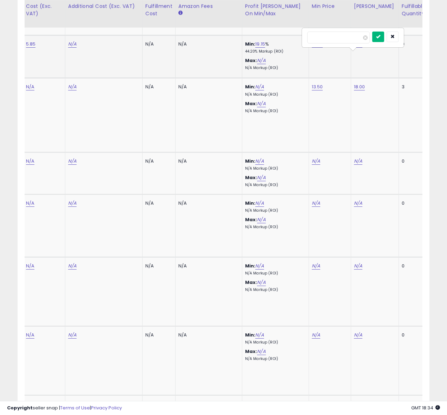
click at [380, 36] on icon "submit" at bounding box center [378, 36] width 4 height 4
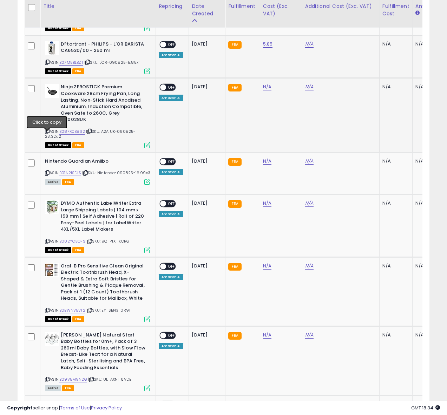
click at [47, 133] on icon at bounding box center [47, 131] width 5 height 4
click at [164, 47] on span at bounding box center [163, 44] width 6 height 6
click at [163, 47] on span at bounding box center [163, 44] width 6 height 6
click at [263, 91] on link "N/A" at bounding box center [267, 87] width 8 height 7
type input "*****"
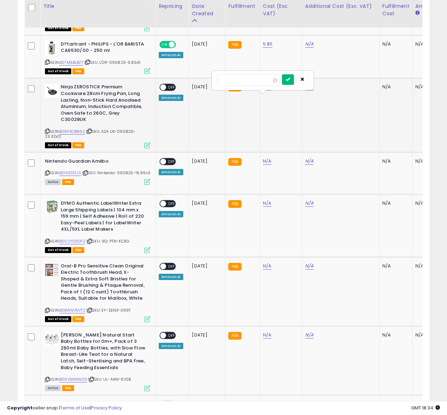
click at [290, 78] on icon "submit" at bounding box center [288, 79] width 4 height 4
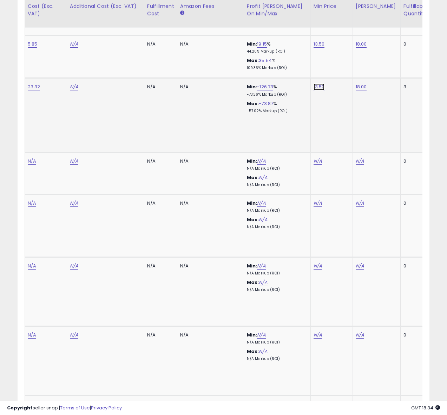
click at [318, 91] on link "13.50" at bounding box center [318, 87] width 11 height 7
drag, startPoint x: 300, startPoint y: 84, endPoint x: 264, endPoint y: 81, distance: 36.0
click at [264, 81] on div "*****" at bounding box center [313, 80] width 101 height 19
type input "**"
click at [338, 80] on button "submit" at bounding box center [339, 79] width 12 height 11
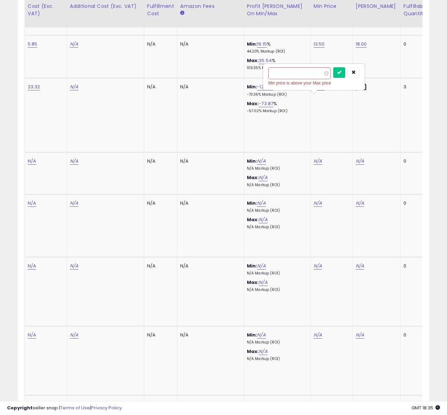
click at [355, 91] on link "18.00" at bounding box center [360, 87] width 11 height 7
drag, startPoint x: 302, startPoint y: 82, endPoint x: 297, endPoint y: 81, distance: 4.9
click at [297, 81] on tr "Ninja ZEROSTICK Premium Cookware 28cm Frying Pan, Long Lasting, Non-Stick Hard …" at bounding box center [217, 115] width 855 height 74
type input "**"
drag, startPoint x: 387, startPoint y: 80, endPoint x: 377, endPoint y: 79, distance: 10.2
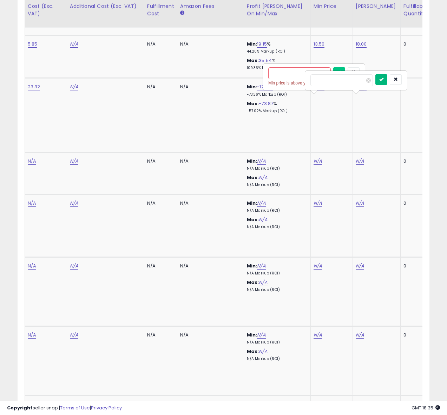
click at [383, 80] on icon "submit" at bounding box center [381, 79] width 4 height 4
click at [313, 91] on link "13.50" at bounding box center [318, 87] width 11 height 7
type input "*"
type input "**"
click at [344, 83] on button "submit" at bounding box center [339, 79] width 12 height 11
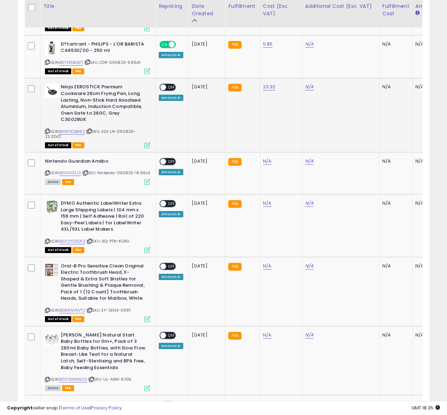
click at [162, 91] on span at bounding box center [163, 88] width 6 height 6
click at [167, 91] on span "OFF" at bounding box center [171, 88] width 11 height 6
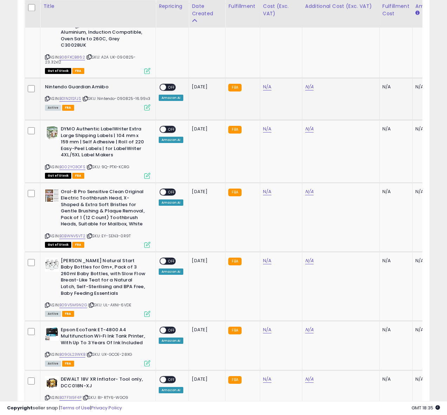
click at [46, 101] on icon at bounding box center [47, 99] width 5 height 4
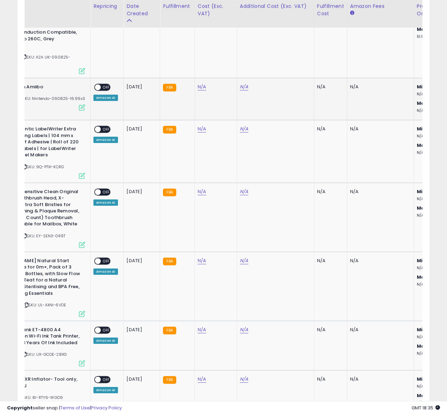
scroll to position [0, 90]
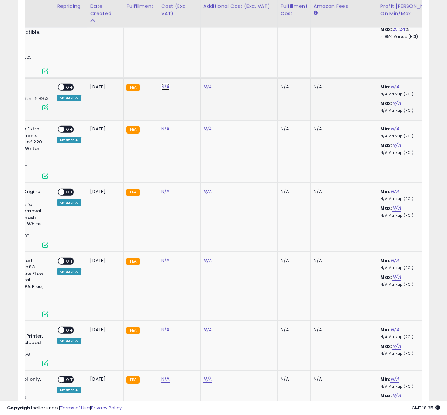
click at [165, 91] on link "N/A" at bounding box center [165, 87] width 8 height 7
type input "*****"
click at [188, 74] on icon "submit" at bounding box center [186, 73] width 4 height 4
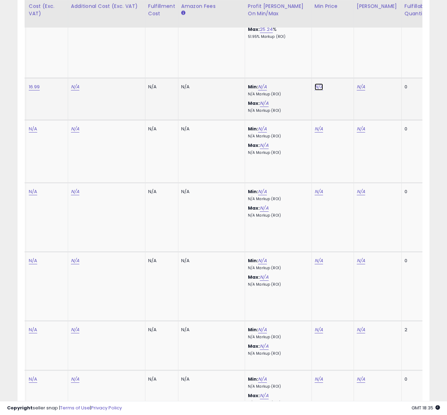
click at [314, 91] on link "N/A" at bounding box center [318, 87] width 8 height 7
type input "**"
click at [341, 74] on icon "submit" at bounding box center [338, 73] width 4 height 4
click at [360, 91] on link "N/A" at bounding box center [360, 87] width 8 height 7
type input "**"
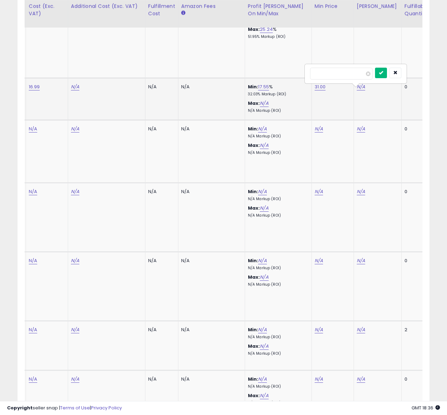
click at [382, 73] on button "submit" at bounding box center [381, 73] width 12 height 11
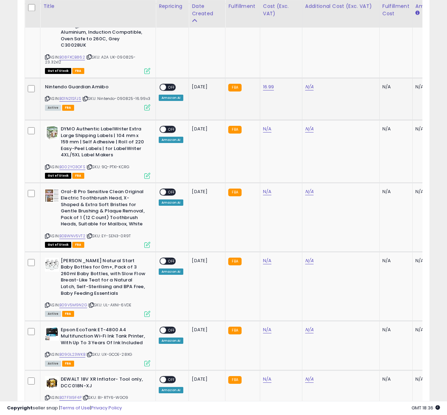
click at [168, 90] on span "OFF" at bounding box center [171, 87] width 11 height 6
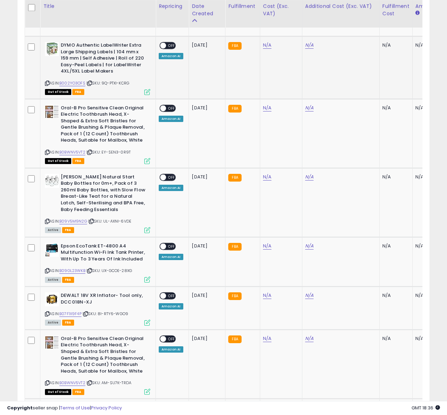
click at [46, 85] on icon at bounding box center [47, 83] width 5 height 4
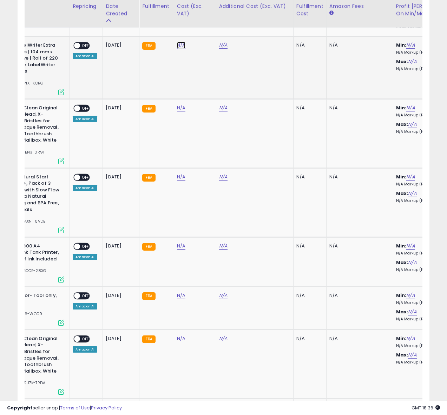
click at [182, 49] on link "N/A" at bounding box center [181, 45] width 8 height 7
type input "****"
click at [208, 32] on button "submit" at bounding box center [202, 31] width 12 height 11
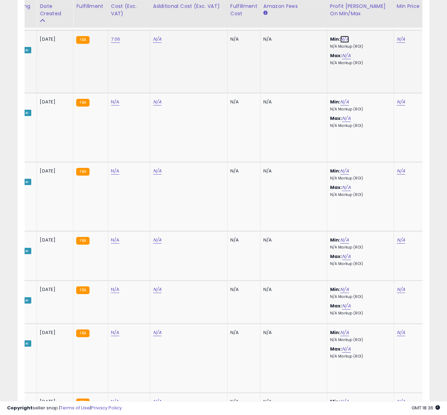
click at [344, 43] on link "N/A" at bounding box center [344, 39] width 8 height 7
type input "****"
click at [382, 26] on icon "button" at bounding box center [380, 25] width 4 height 4
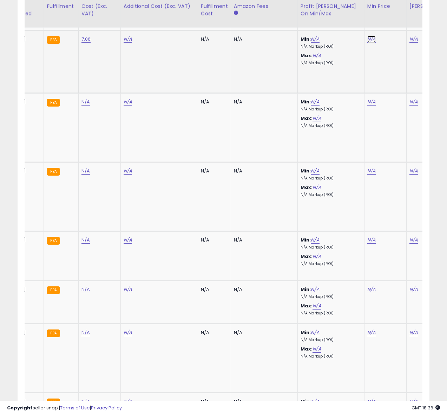
drag, startPoint x: 370, startPoint y: 44, endPoint x: 348, endPoint y: 50, distance: 23.4
click at [370, 43] on link "N/A" at bounding box center [371, 39] width 8 height 7
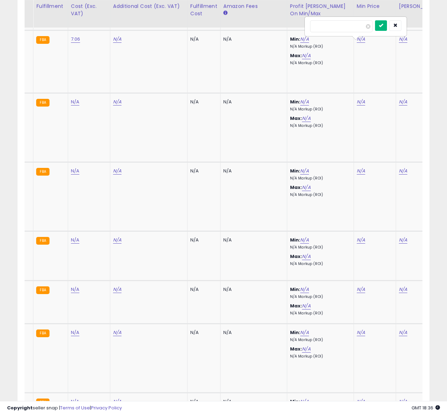
type input "*****"
click at [382, 27] on button "submit" at bounding box center [381, 25] width 12 height 11
click at [401, 43] on link "N/A" at bounding box center [403, 39] width 8 height 7
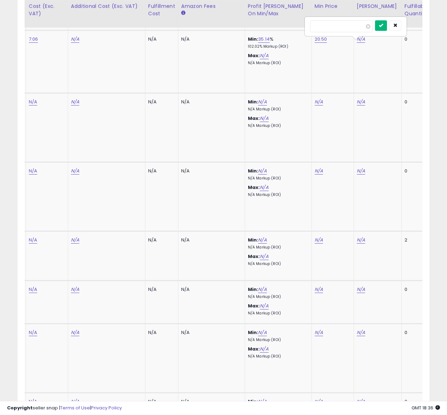
type input "**"
drag, startPoint x: 386, startPoint y: 27, endPoint x: 391, endPoint y: 36, distance: 10.4
click at [383, 27] on icon "submit" at bounding box center [381, 25] width 4 height 4
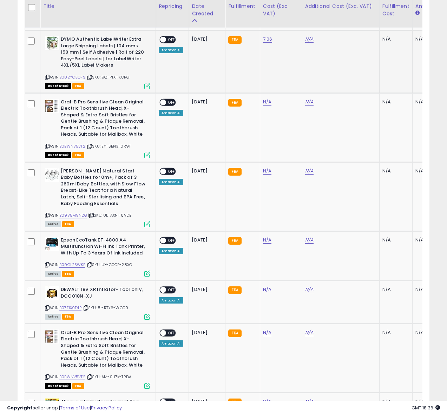
click at [167, 41] on span "OFF" at bounding box center [171, 40] width 11 height 6
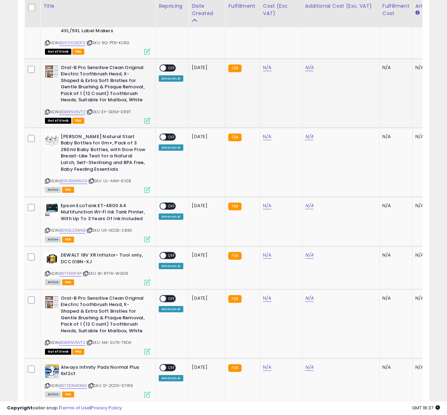
click at [47, 114] on icon at bounding box center [47, 112] width 5 height 4
click at [48, 114] on icon at bounding box center [47, 112] width 5 height 4
click at [263, 71] on link "N/A" at bounding box center [267, 67] width 8 height 7
type input "*****"
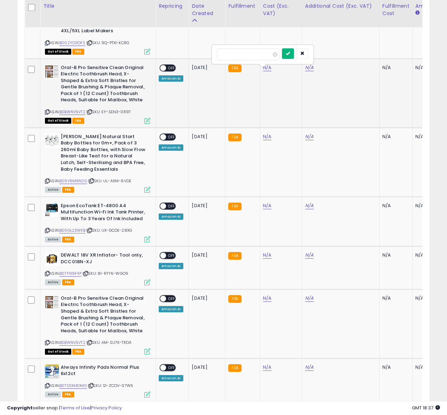
click at [293, 58] on button "submit" at bounding box center [288, 53] width 12 height 11
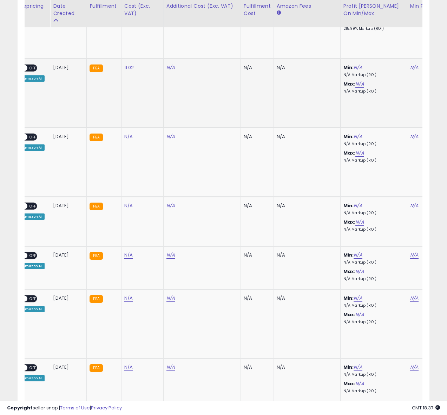
scroll to position [0, 139]
click at [358, 71] on link "N/A" at bounding box center [357, 67] width 8 height 7
drag, startPoint x: 404, startPoint y: 83, endPoint x: 406, endPoint y: 70, distance: 13.2
click at [406, 82] on td "N/A" at bounding box center [427, 93] width 42 height 69
drag, startPoint x: 400, startPoint y: 52, endPoint x: 402, endPoint y: 62, distance: 10.6
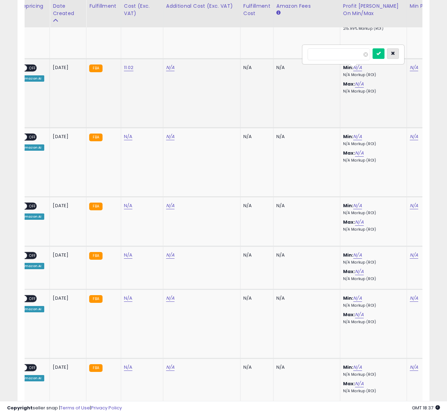
click at [395, 52] on icon "button" at bounding box center [393, 53] width 4 height 4
click at [409, 71] on link "N/A" at bounding box center [413, 67] width 8 height 7
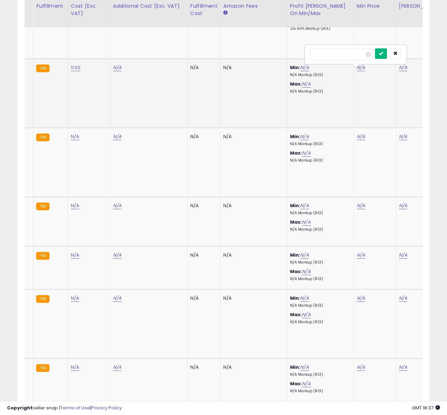
type input "*****"
click at [387, 56] on button "submit" at bounding box center [381, 53] width 12 height 11
click at [400, 70] on link "N/A" at bounding box center [403, 67] width 8 height 7
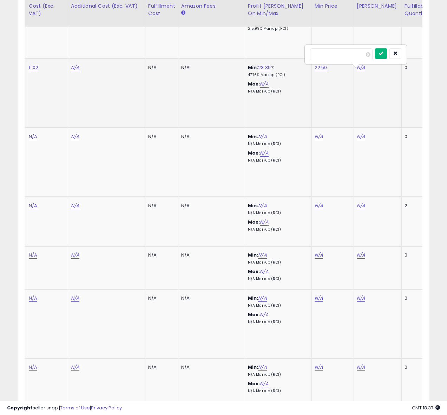
type input "**"
drag, startPoint x: 385, startPoint y: 53, endPoint x: 345, endPoint y: 101, distance: 62.3
click at [383, 53] on icon "submit" at bounding box center [381, 53] width 4 height 4
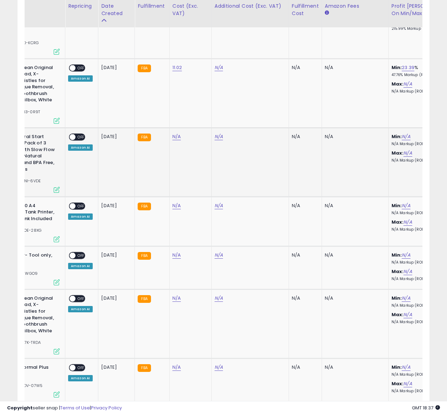
scroll to position [0, 0]
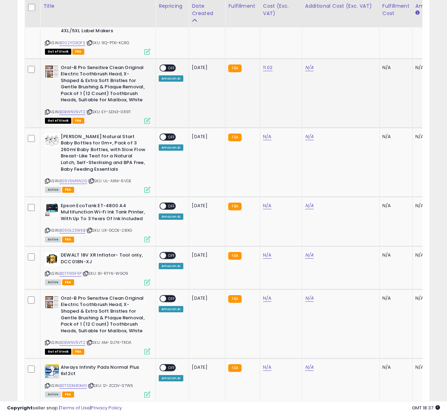
click at [163, 71] on span at bounding box center [163, 68] width 6 height 6
click at [267, 302] on link "N/A" at bounding box center [267, 298] width 8 height 7
type input "*****"
click at [294, 283] on button "submit" at bounding box center [288, 284] width 12 height 11
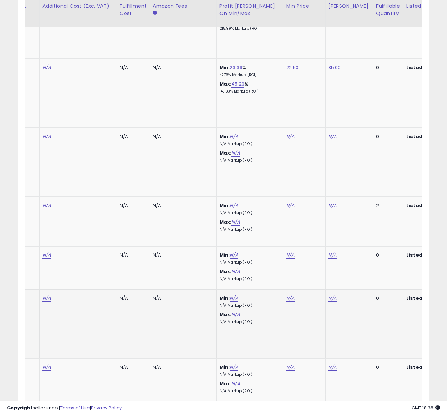
scroll to position [0, 263]
click at [286, 300] on link "N/A" at bounding box center [290, 298] width 8 height 7
type input "*****"
click at [312, 286] on icon "submit" at bounding box center [310, 284] width 4 height 4
click at [328, 302] on link "N/A" at bounding box center [332, 298] width 8 height 7
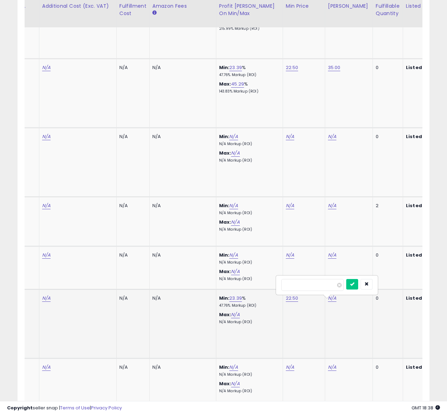
type input "*"
type input "**"
drag, startPoint x: 357, startPoint y: 283, endPoint x: 269, endPoint y: 294, distance: 88.4
click at [354, 283] on icon "submit" at bounding box center [352, 284] width 4 height 4
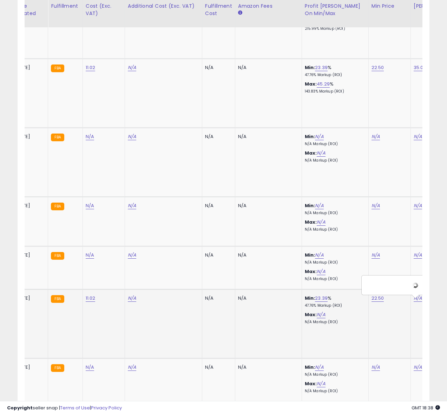
scroll to position [0, 0]
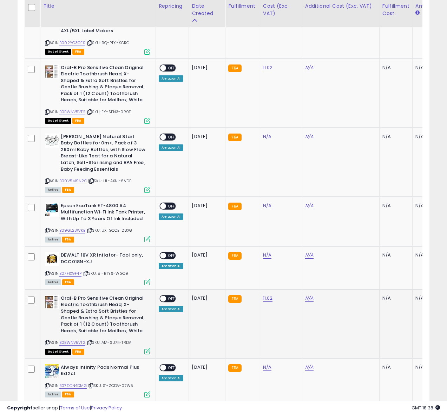
click at [164, 300] on span at bounding box center [163, 299] width 6 height 6
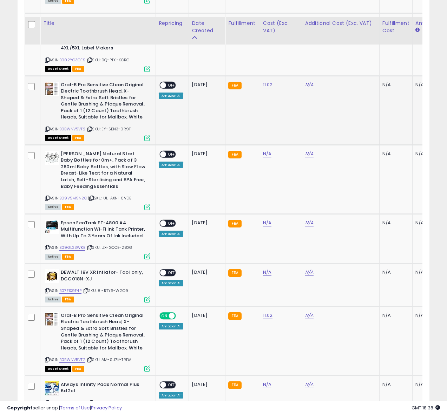
scroll to position [1390, 0]
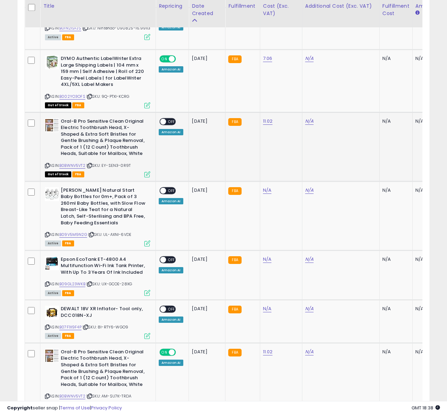
drag, startPoint x: 167, startPoint y: 124, endPoint x: 166, endPoint y: 130, distance: 6.5
click at [167, 124] on span "OFF" at bounding box center [171, 122] width 11 height 6
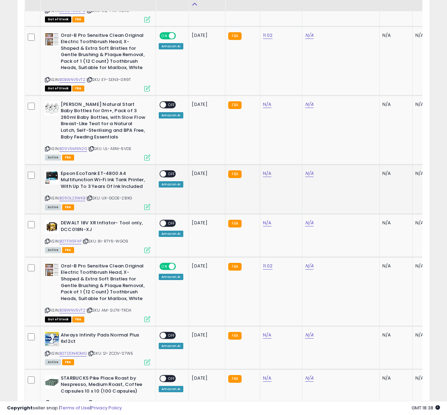
scroll to position [1476, 0]
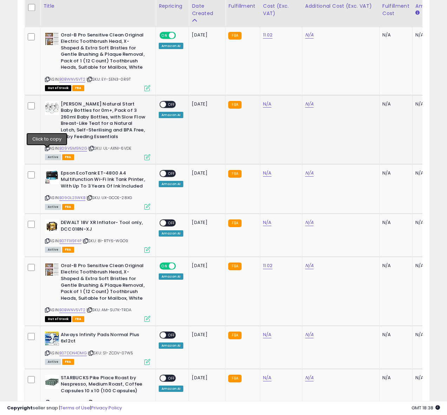
click at [45, 151] on icon at bounding box center [47, 149] width 5 height 4
click at [264, 108] on link "N/A" at bounding box center [267, 104] width 8 height 7
type input "*"
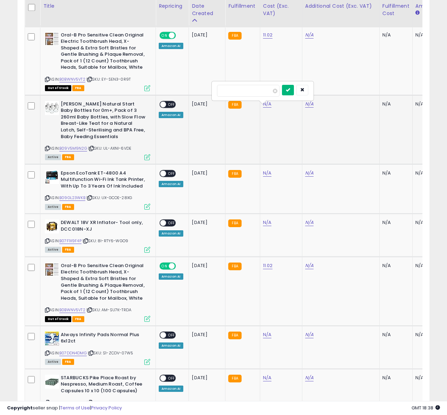
click at [288, 91] on button "submit" at bounding box center [288, 90] width 12 height 11
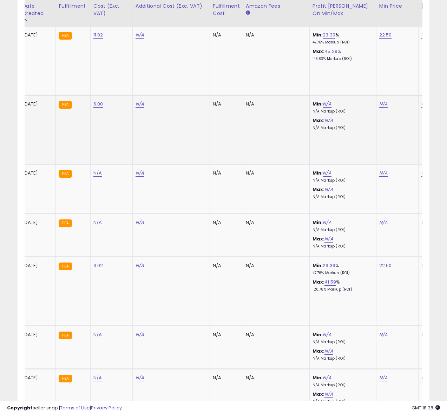
scroll to position [0, 177]
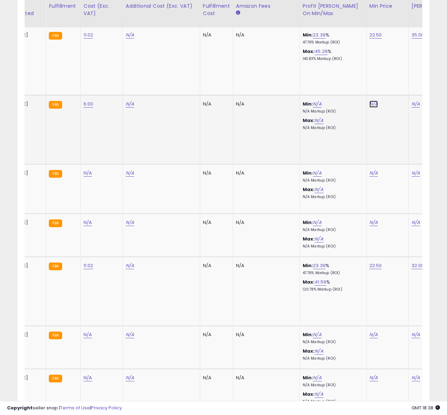
click at [369, 108] on link "N/A" at bounding box center [373, 104] width 8 height 7
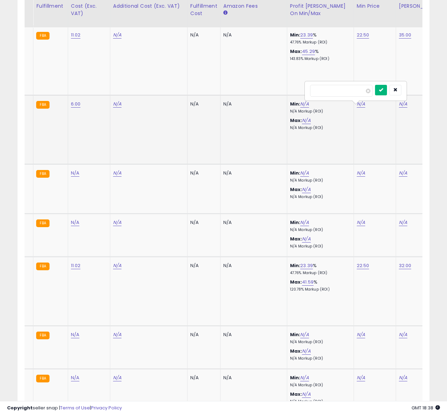
type input "**"
drag, startPoint x: 380, startPoint y: 91, endPoint x: 384, endPoint y: 94, distance: 5.2
click at [380, 91] on button "submit" at bounding box center [381, 90] width 12 height 11
click at [400, 108] on link "N/A" at bounding box center [403, 104] width 8 height 7
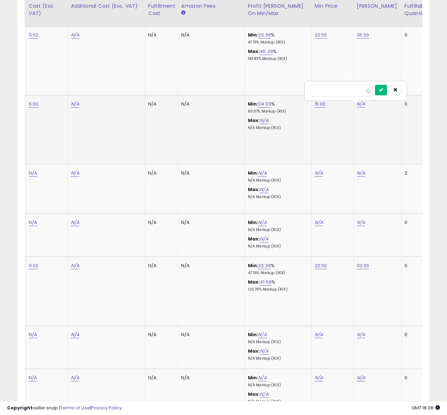
type input "**"
click at [384, 90] on button "submit" at bounding box center [381, 90] width 12 height 11
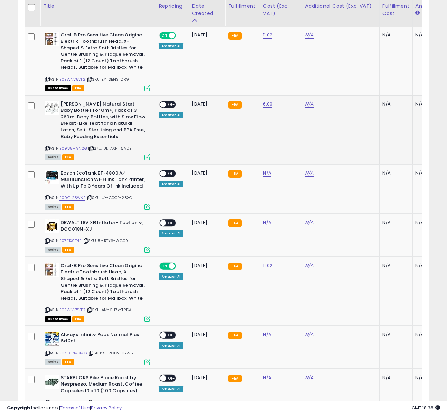
click at [168, 107] on span "OFF" at bounding box center [171, 104] width 11 height 6
click at [47, 200] on icon at bounding box center [47, 198] width 5 height 4
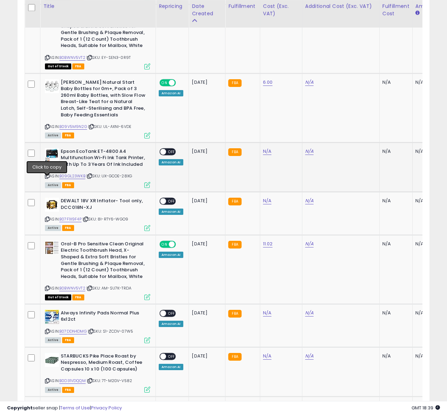
click at [46, 178] on icon at bounding box center [47, 176] width 5 height 4
click at [264, 155] on link "N/A" at bounding box center [267, 151] width 8 height 7
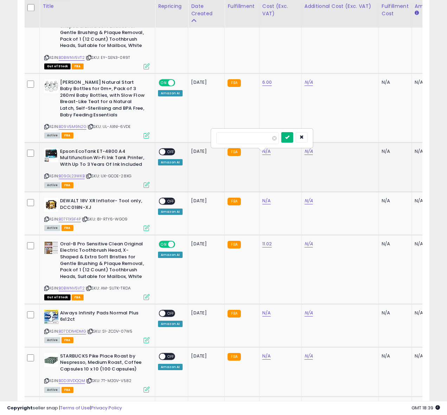
type input "******"
click at [292, 134] on button "submit" at bounding box center [287, 137] width 12 height 11
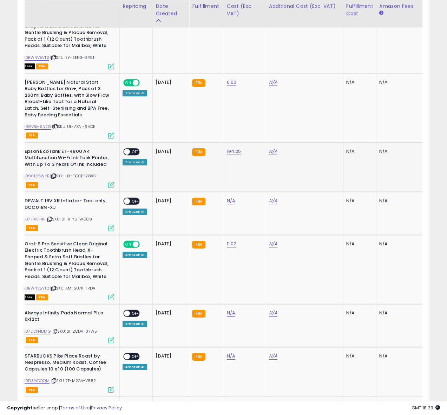
scroll to position [0, 78]
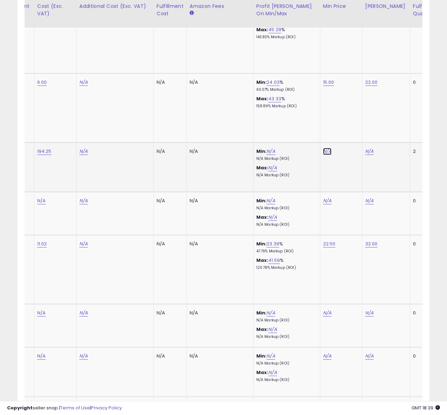
click at [323, 155] on link "N/A" at bounding box center [327, 151] width 8 height 7
type input "***"
click at [349, 139] on icon "submit" at bounding box center [347, 137] width 4 height 4
click at [365, 155] on link "N/A" at bounding box center [369, 151] width 8 height 7
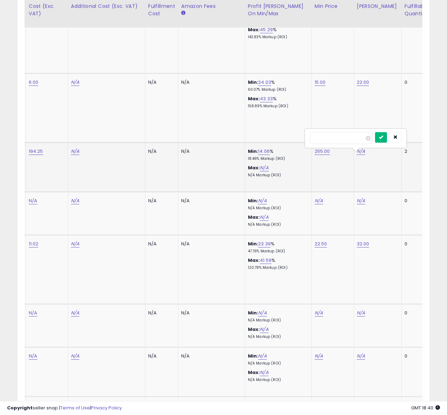
type input "***"
drag, startPoint x: 382, startPoint y: 140, endPoint x: 373, endPoint y: 143, distance: 9.1
click at [382, 140] on button "submit" at bounding box center [381, 137] width 12 height 11
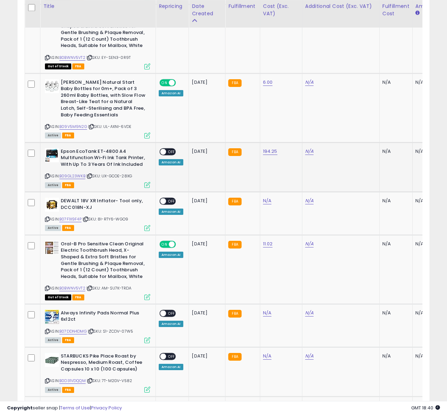
click at [165, 154] on span at bounding box center [163, 152] width 6 height 6
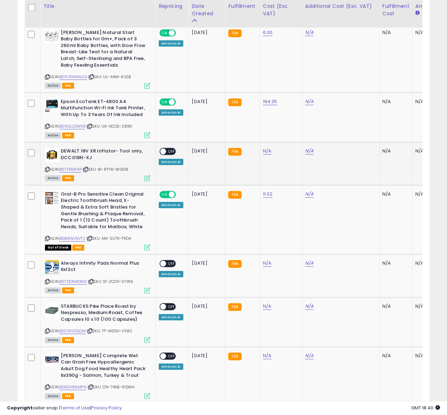
click at [49, 172] on icon at bounding box center [47, 170] width 5 height 4
click at [266, 155] on link "N/A" at bounding box center [267, 151] width 8 height 7
type input "*****"
click at [290, 137] on icon "submit" at bounding box center [288, 137] width 4 height 4
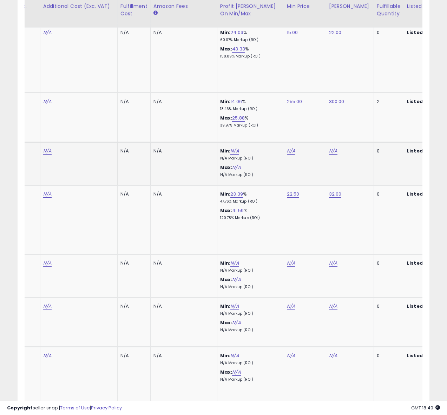
click at [293, 154] on div "N/A" at bounding box center [304, 151] width 34 height 6
click at [290, 155] on link "N/A" at bounding box center [291, 151] width 8 height 7
type input "***"
click at [317, 138] on button "submit" at bounding box center [311, 137] width 12 height 11
click at [330, 155] on link "N/A" at bounding box center [333, 151] width 8 height 7
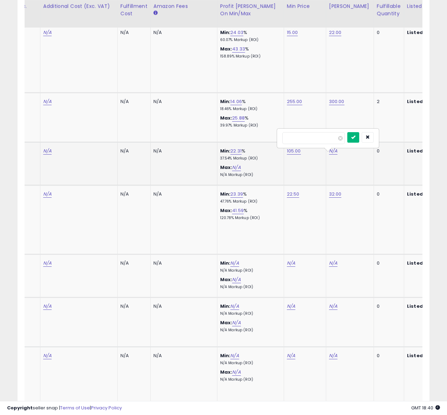
type input "***"
click at [354, 142] on button "submit" at bounding box center [353, 137] width 12 height 11
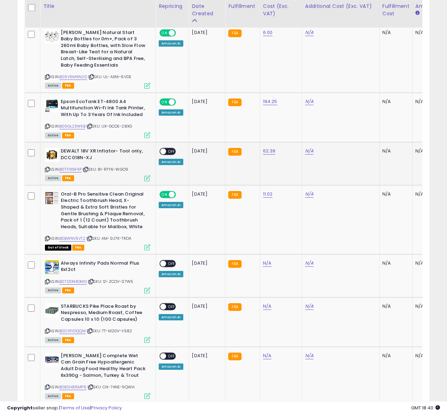
click at [169, 155] on span "OFF" at bounding box center [171, 152] width 11 height 6
